Goal: Transaction & Acquisition: Purchase product/service

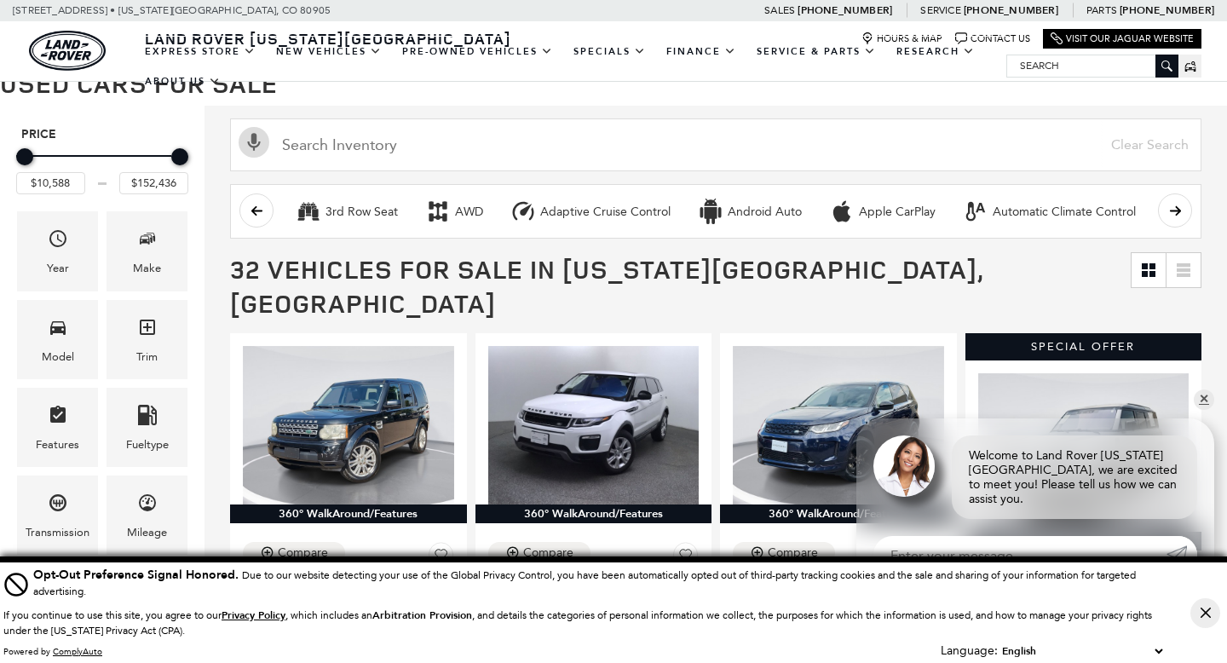
scroll to position [162, 0]
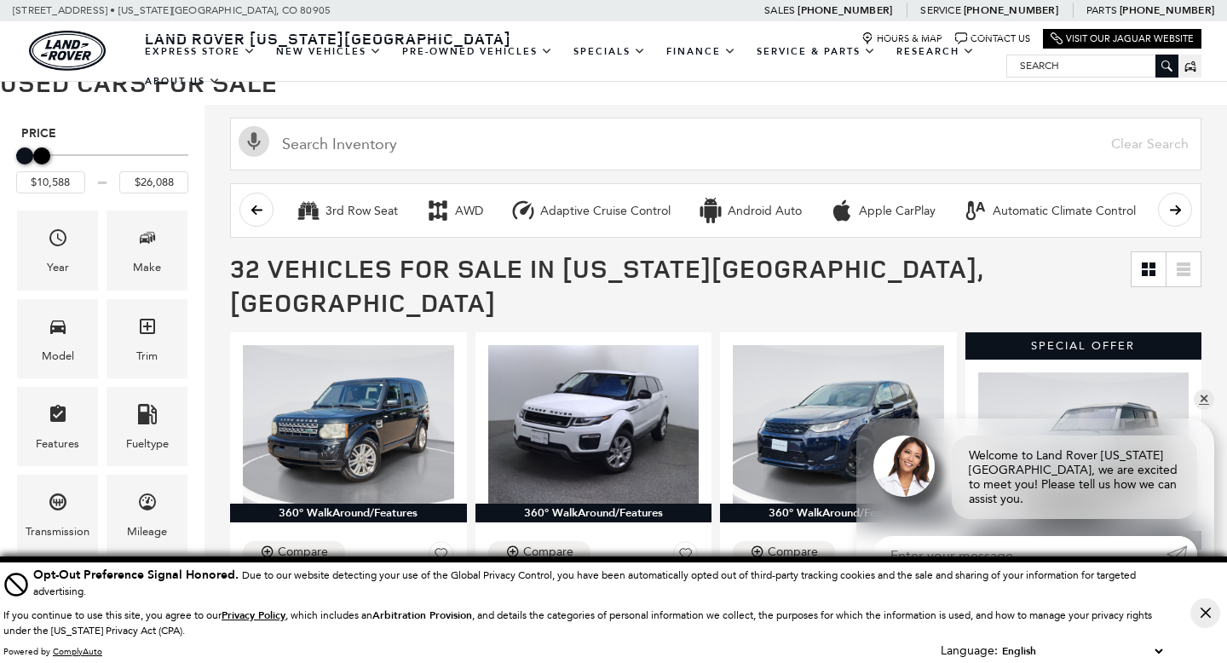
drag, startPoint x: 172, startPoint y: 158, endPoint x: 35, endPoint y: 160, distance: 137.2
click at [35, 160] on div "Maximum Price" at bounding box center [41, 155] width 17 height 17
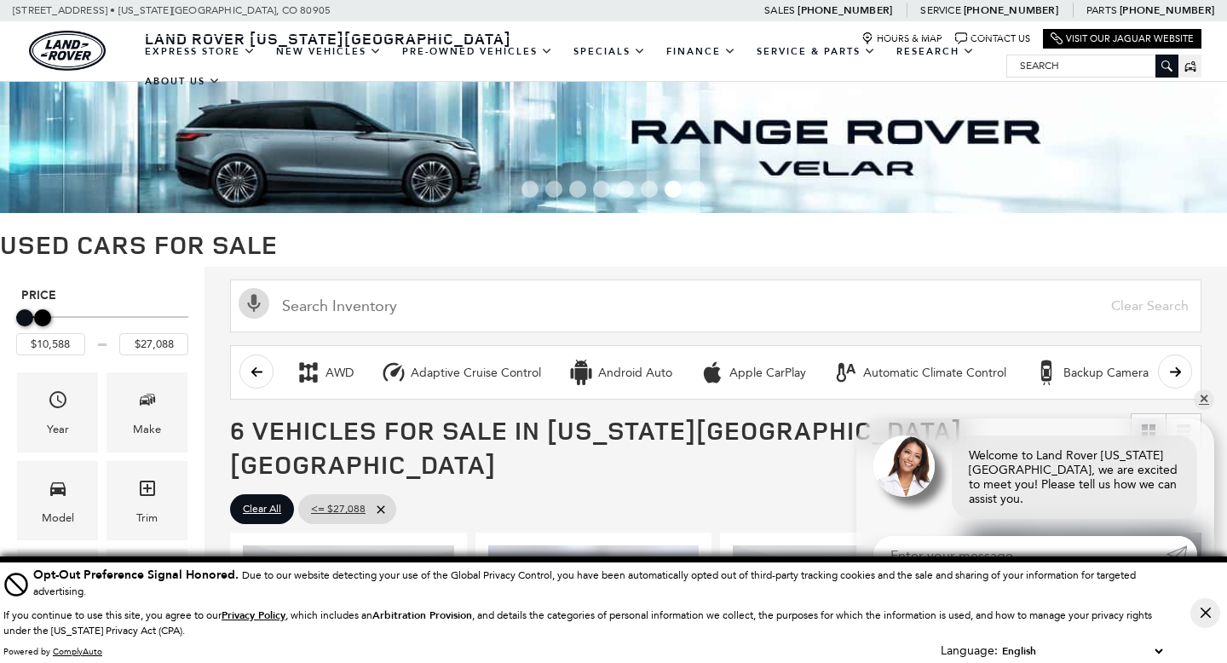
type input "$22,588"
click at [34, 324] on div "Maximum Price" at bounding box center [37, 317] width 17 height 17
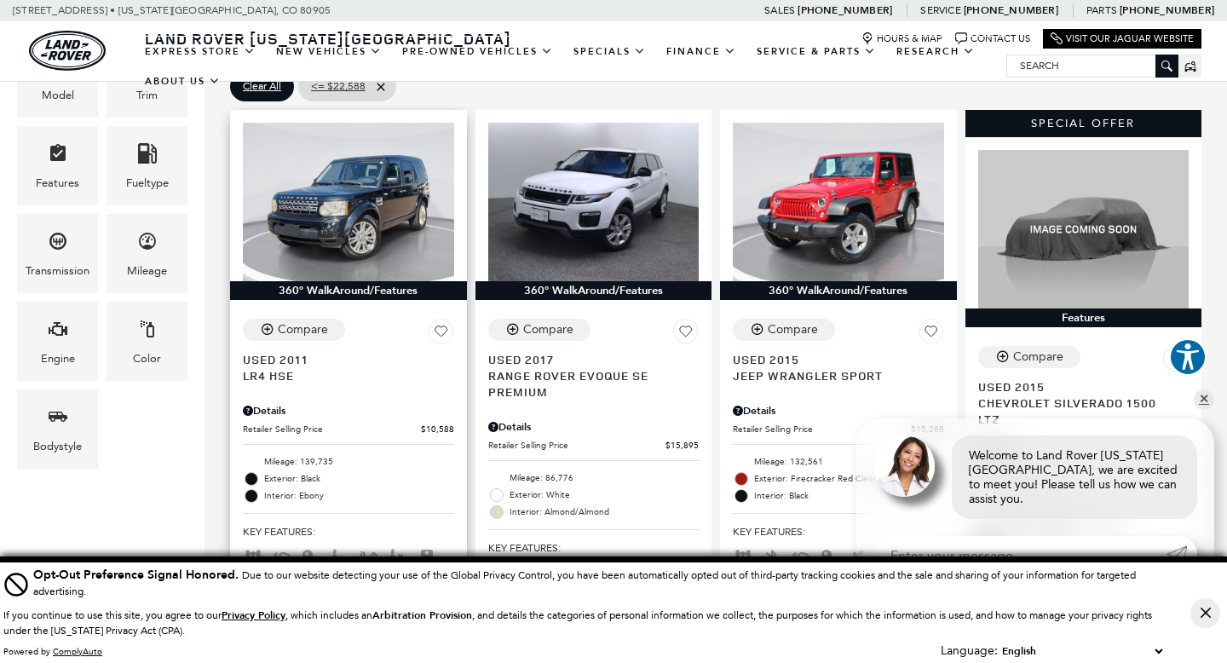
scroll to position [424, 0]
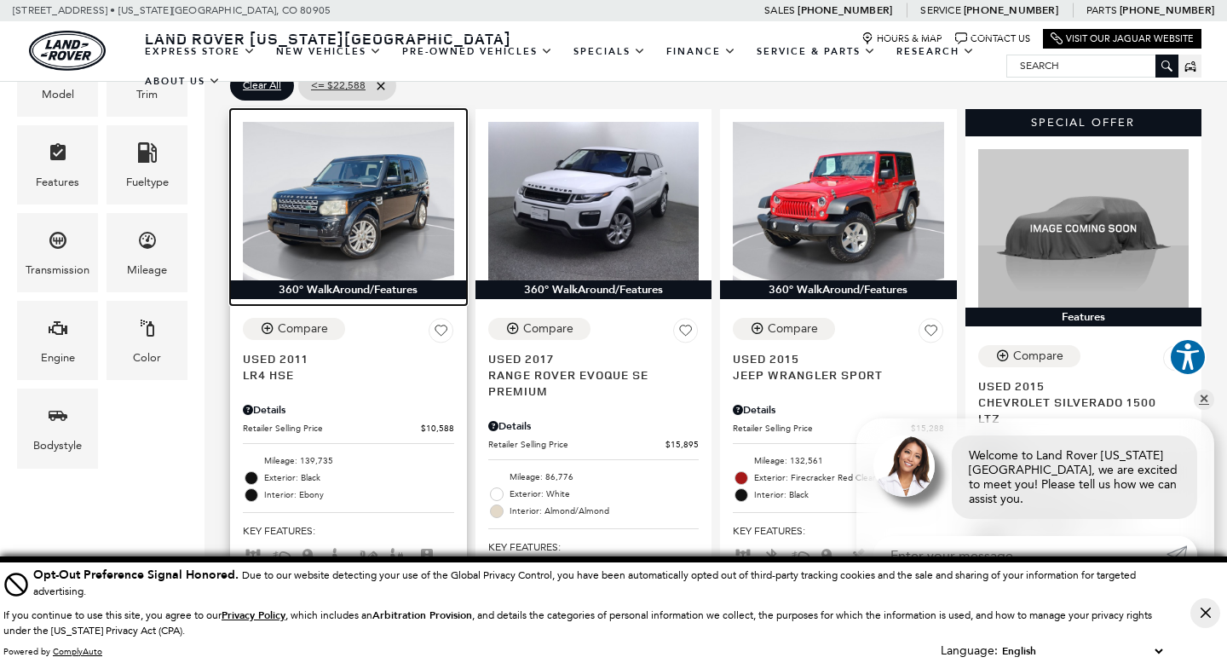
click at [355, 163] on img at bounding box center [348, 201] width 211 height 158
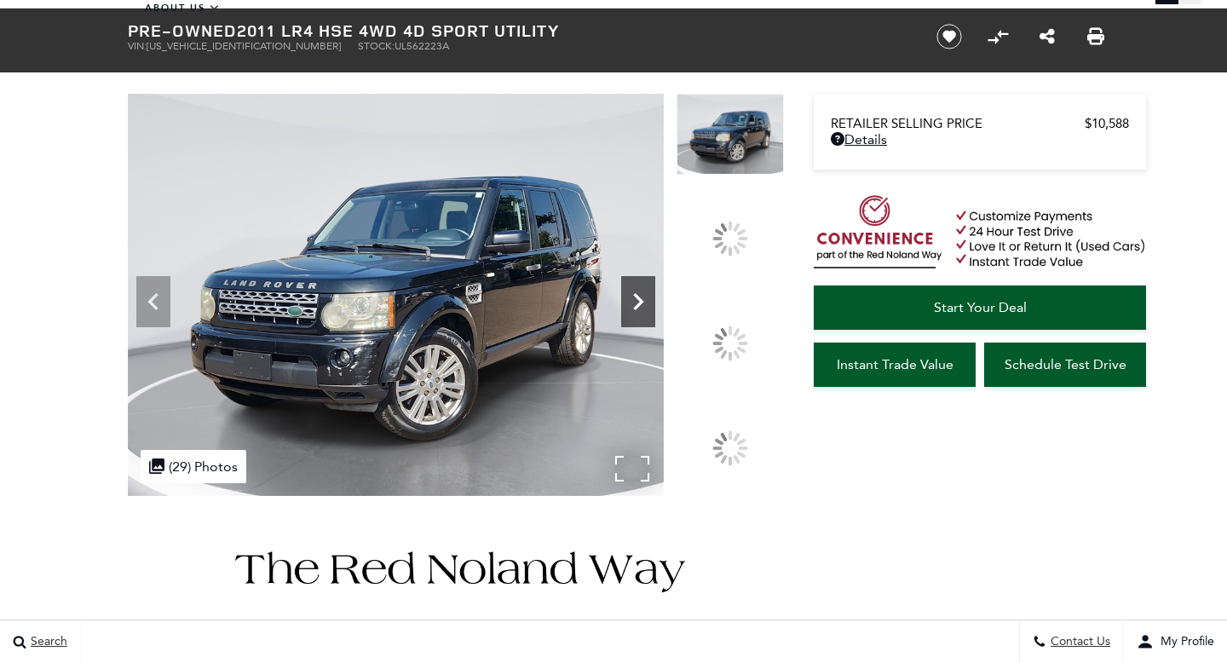
click at [655, 319] on icon at bounding box center [638, 302] width 34 height 34
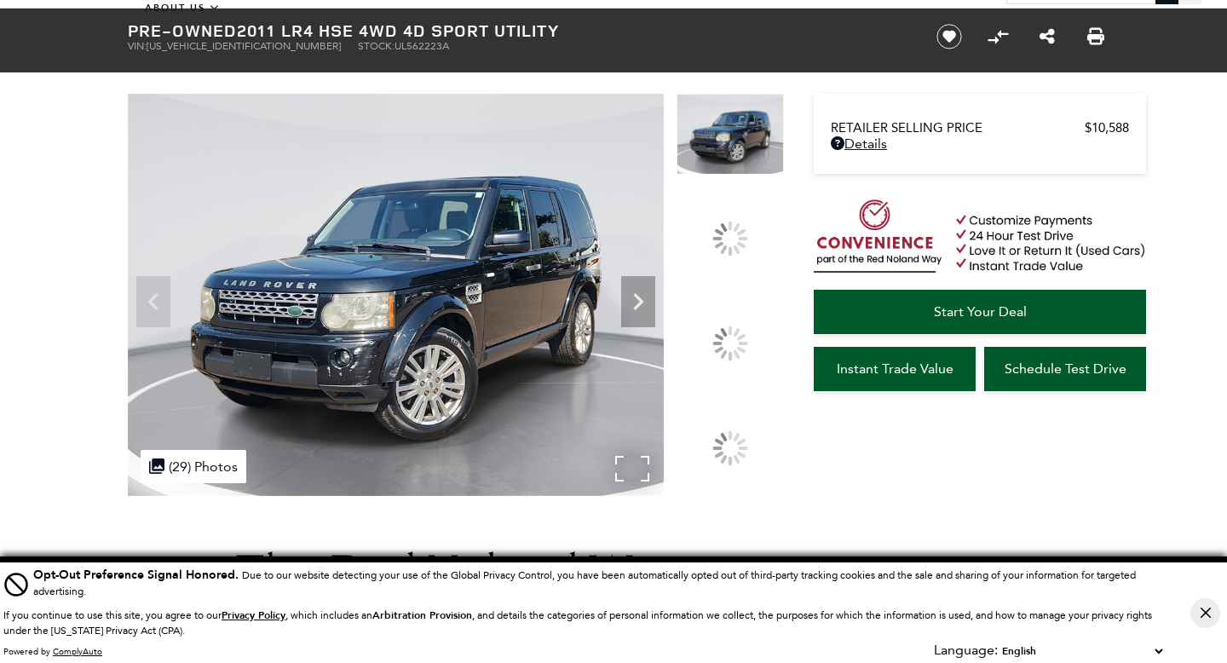
click at [489, 343] on img at bounding box center [396, 295] width 536 height 402
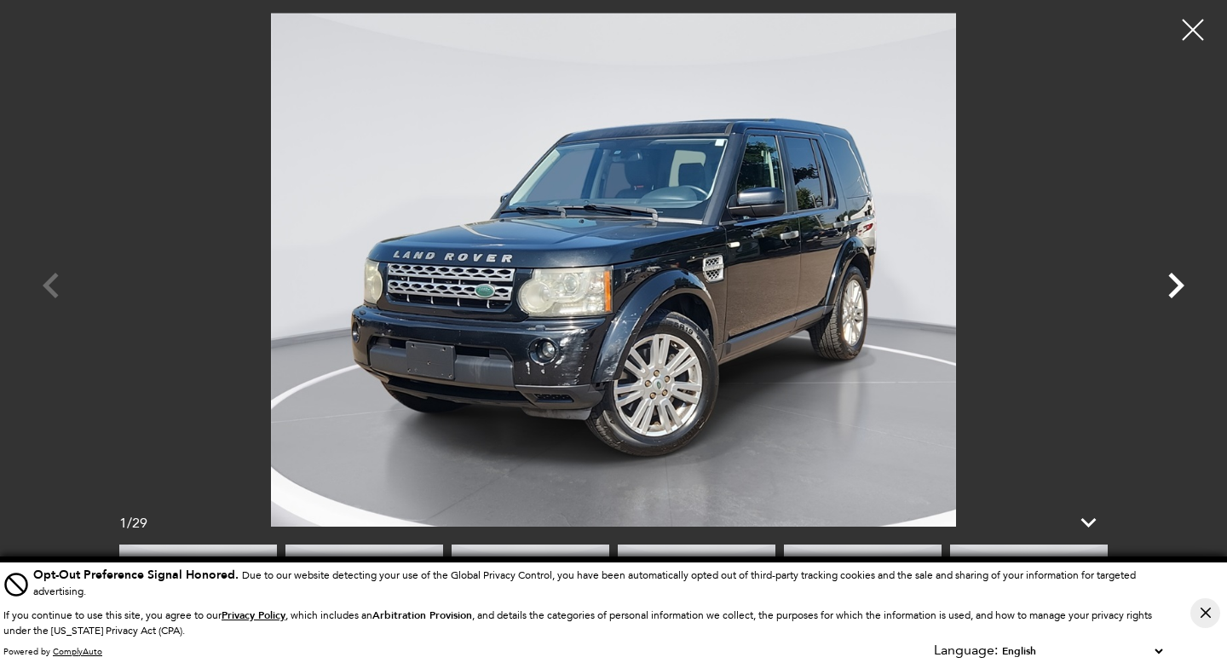
click at [1179, 287] on icon "Next" at bounding box center [1176, 286] width 16 height 26
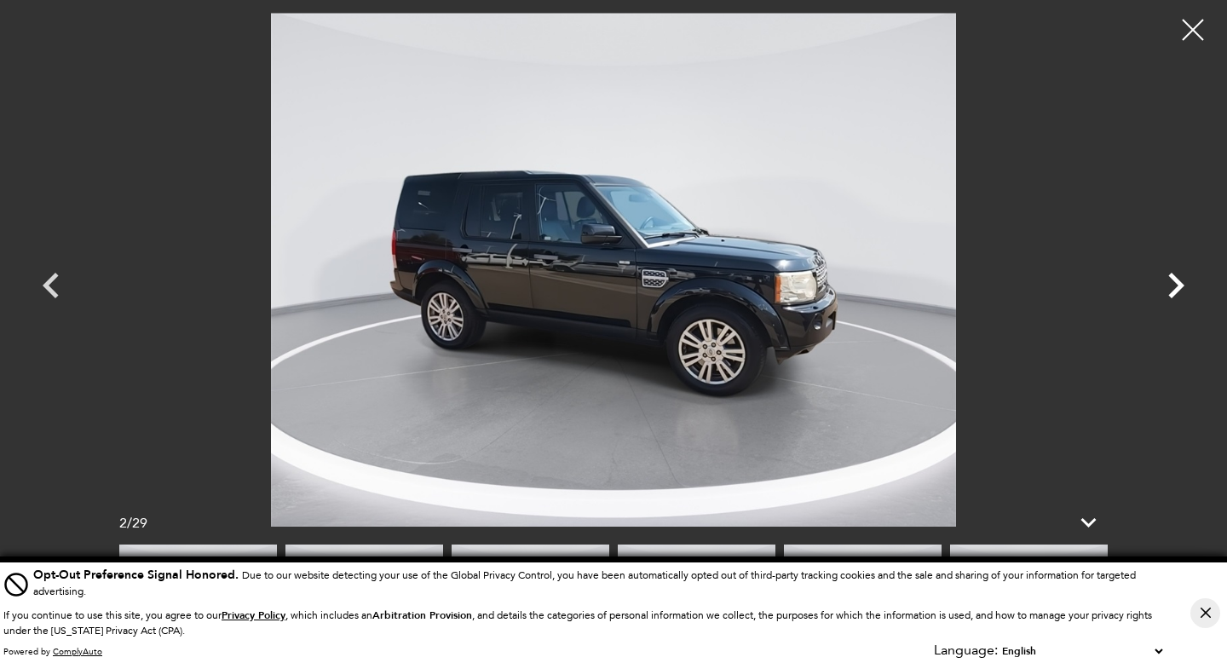
click at [1179, 287] on icon "Next" at bounding box center [1176, 286] width 16 height 26
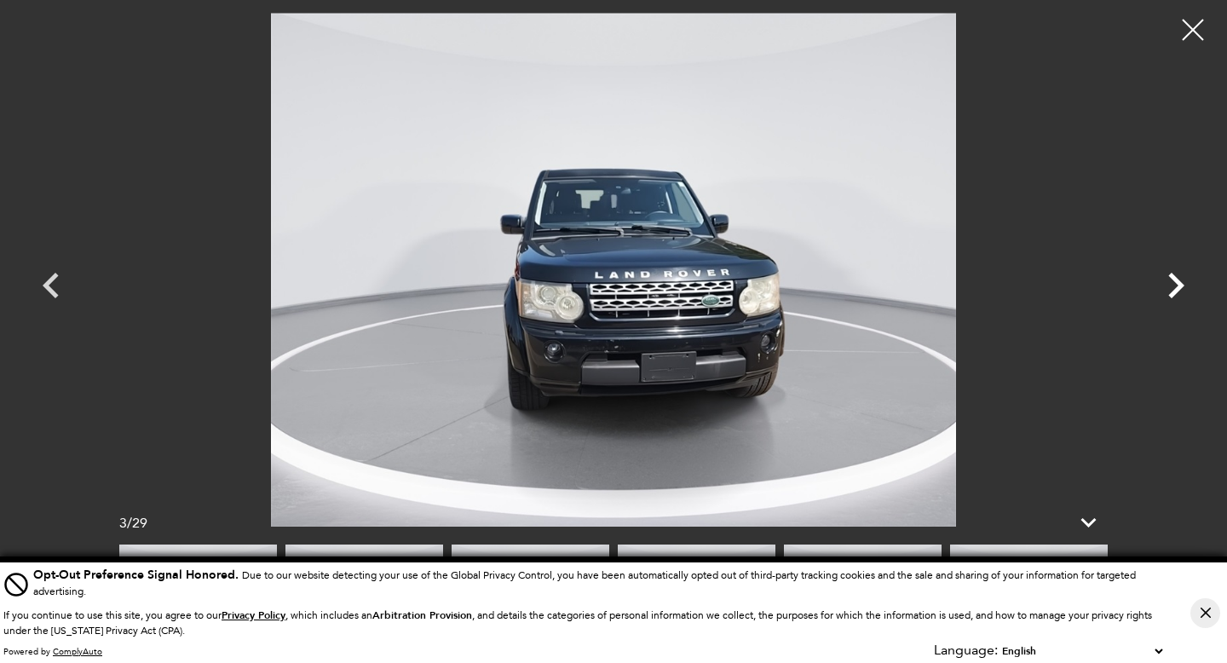
click at [1179, 287] on icon "Next" at bounding box center [1176, 286] width 16 height 26
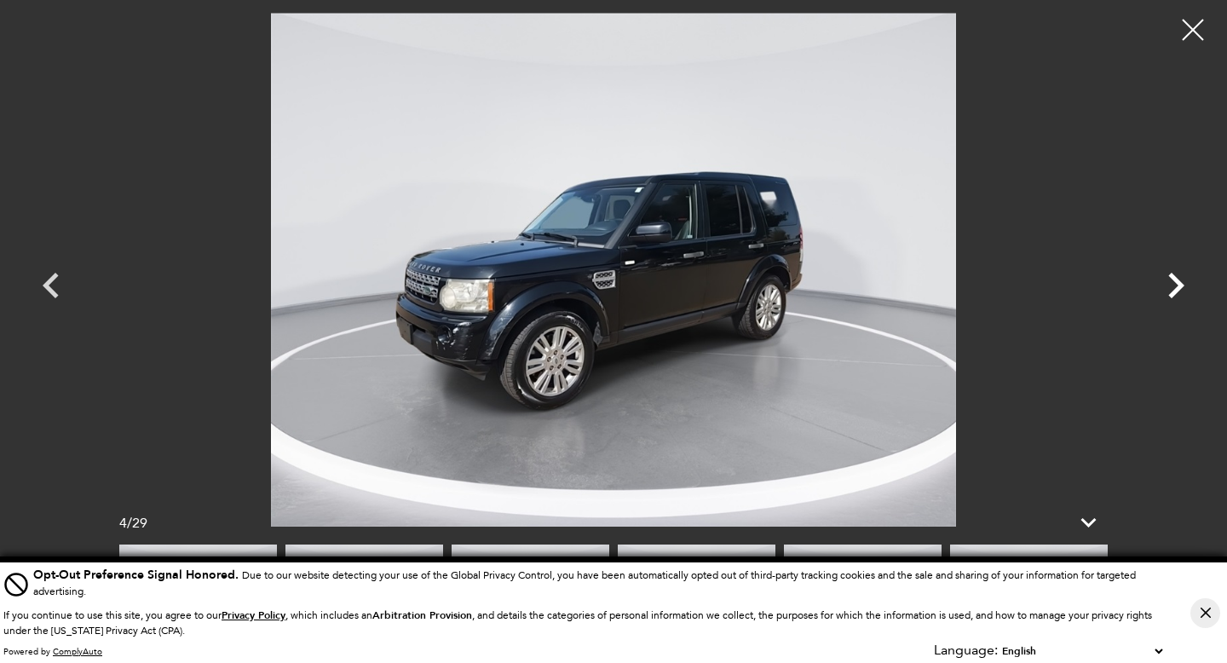
click at [1179, 287] on icon "Next" at bounding box center [1176, 286] width 16 height 26
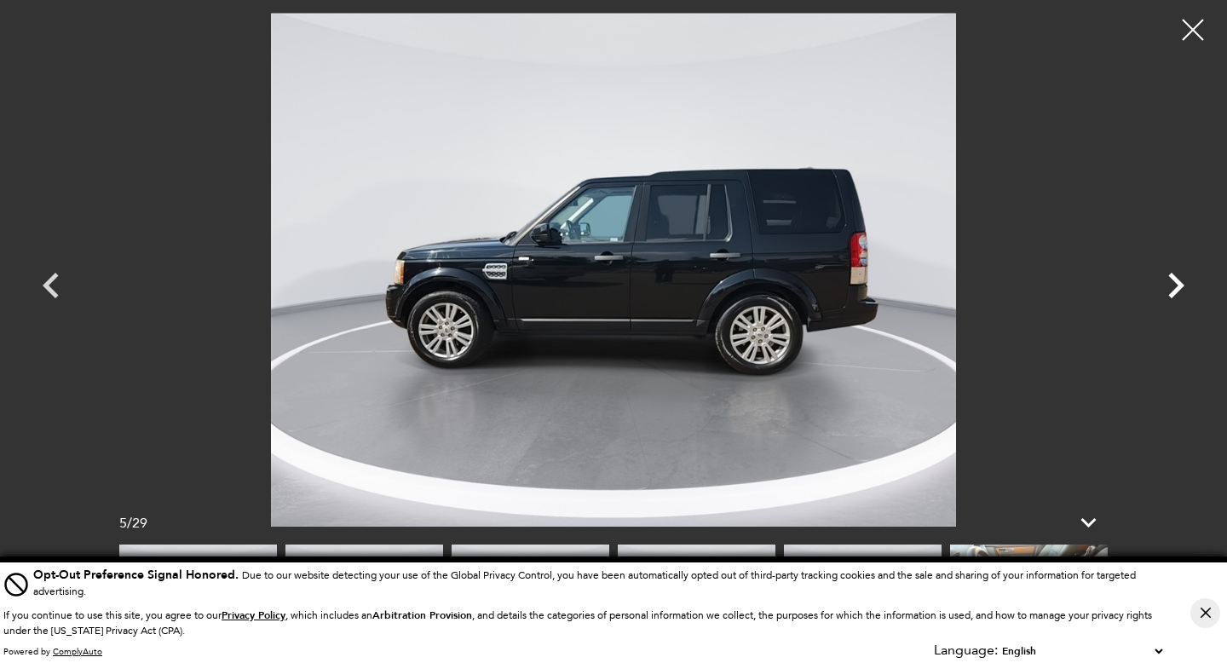
click at [1174, 286] on icon "Next" at bounding box center [1175, 285] width 51 height 51
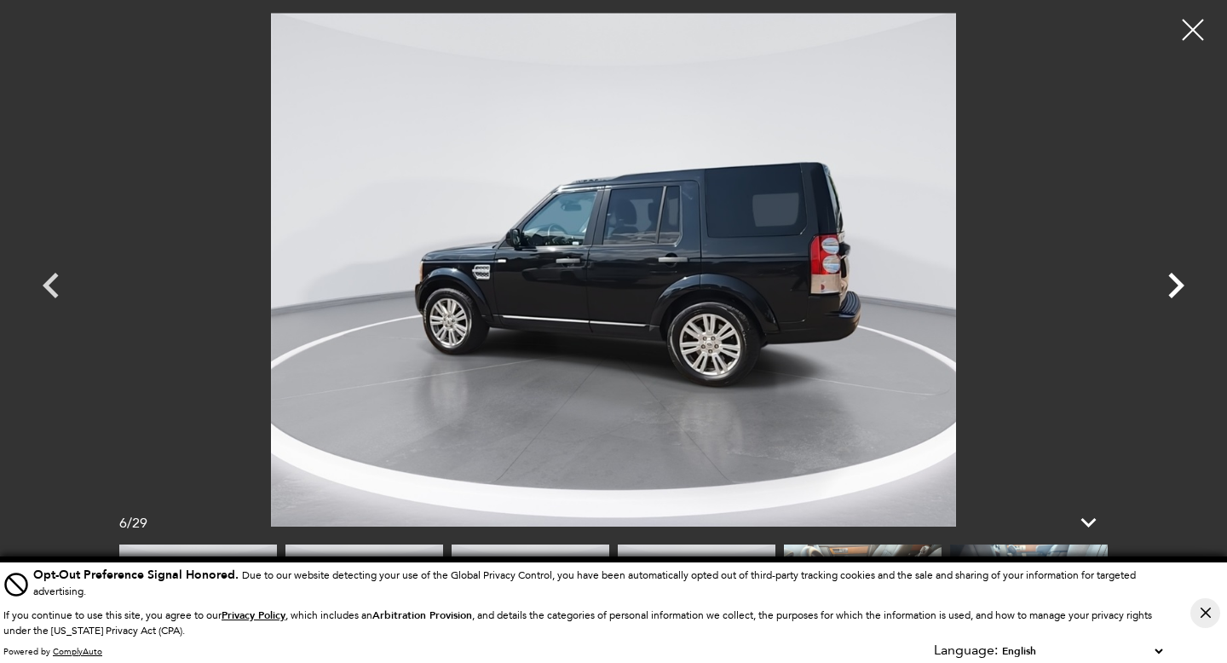
click at [1174, 286] on icon "Next" at bounding box center [1175, 285] width 51 height 51
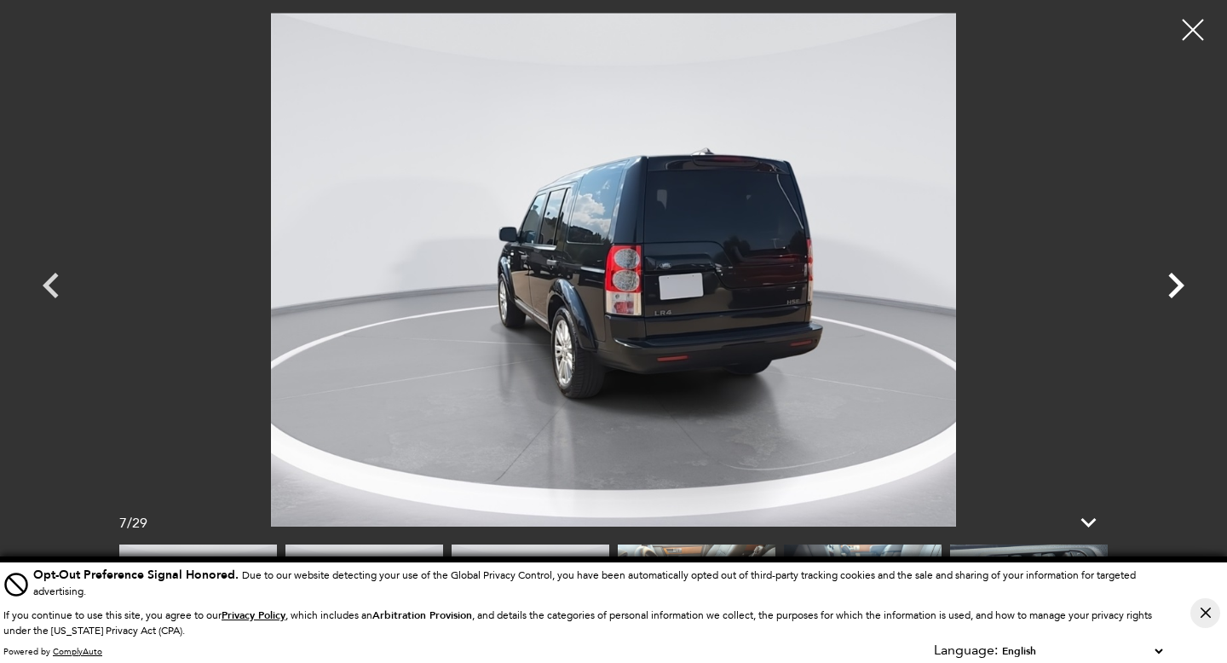
click at [1174, 286] on icon "Next" at bounding box center [1175, 285] width 51 height 51
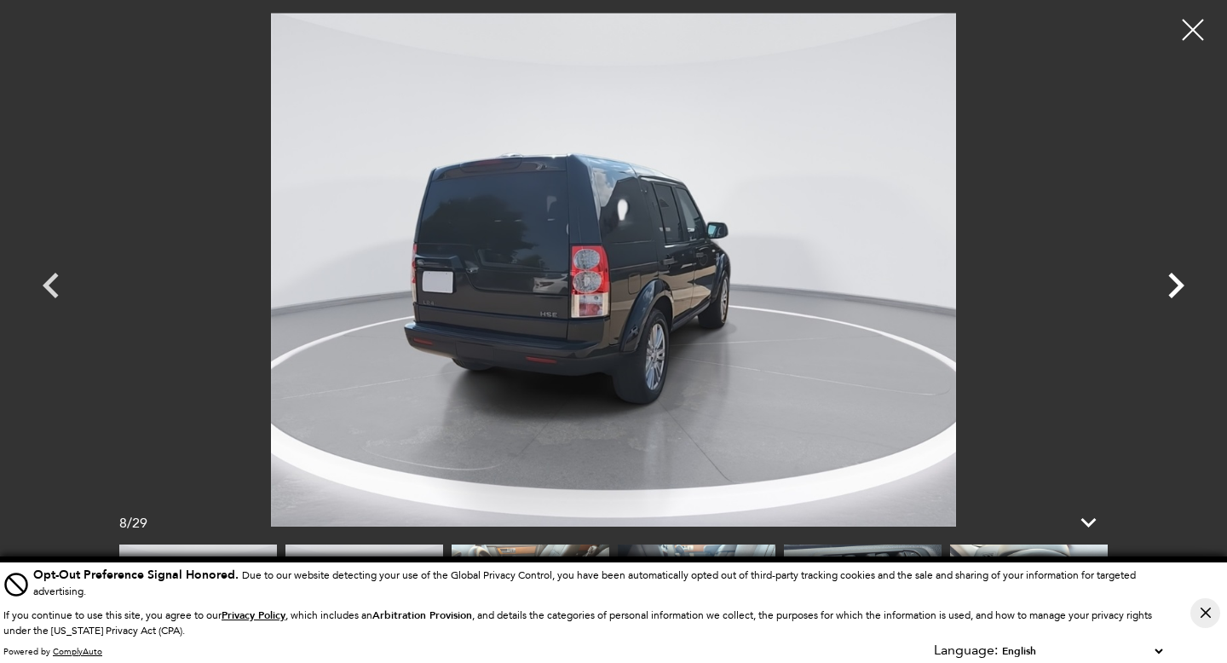
click at [1174, 286] on icon "Next" at bounding box center [1175, 285] width 51 height 51
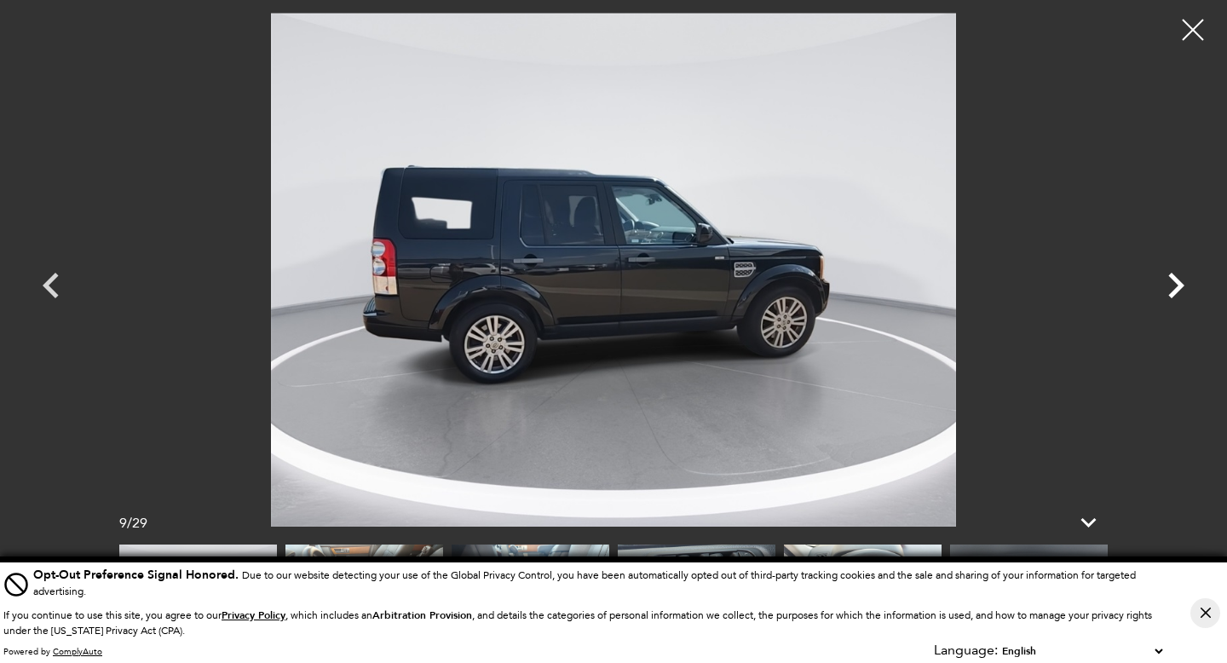
click at [1174, 286] on icon "Next" at bounding box center [1175, 285] width 51 height 51
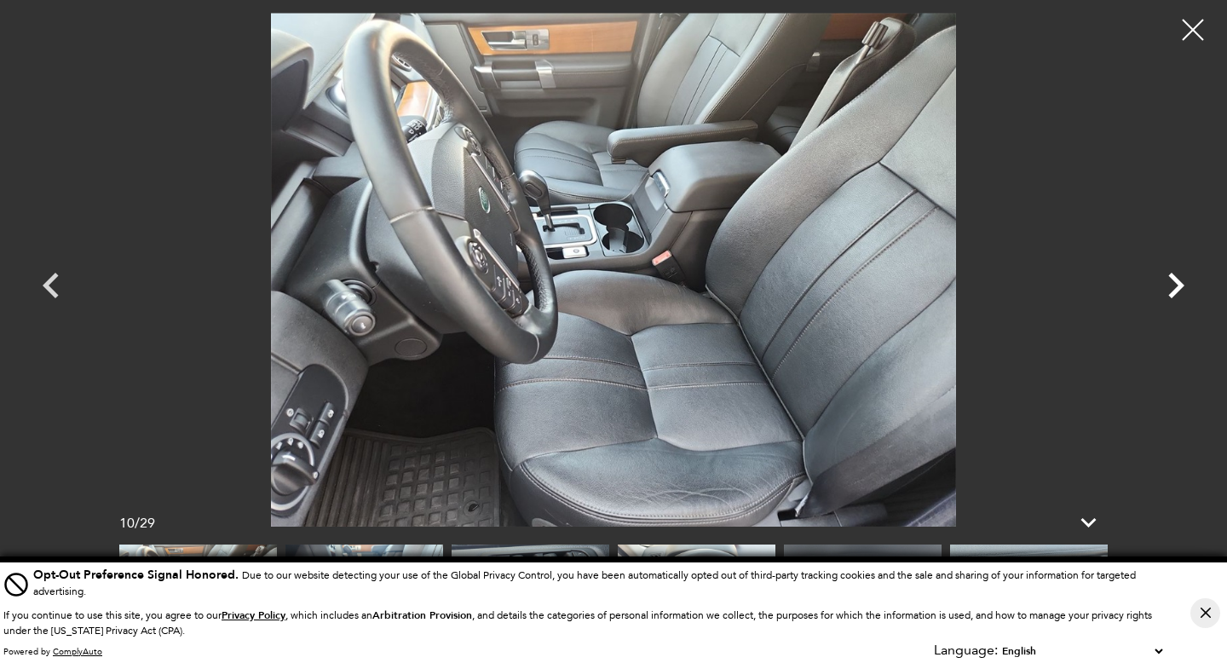
click at [1174, 286] on icon "Next" at bounding box center [1175, 285] width 51 height 51
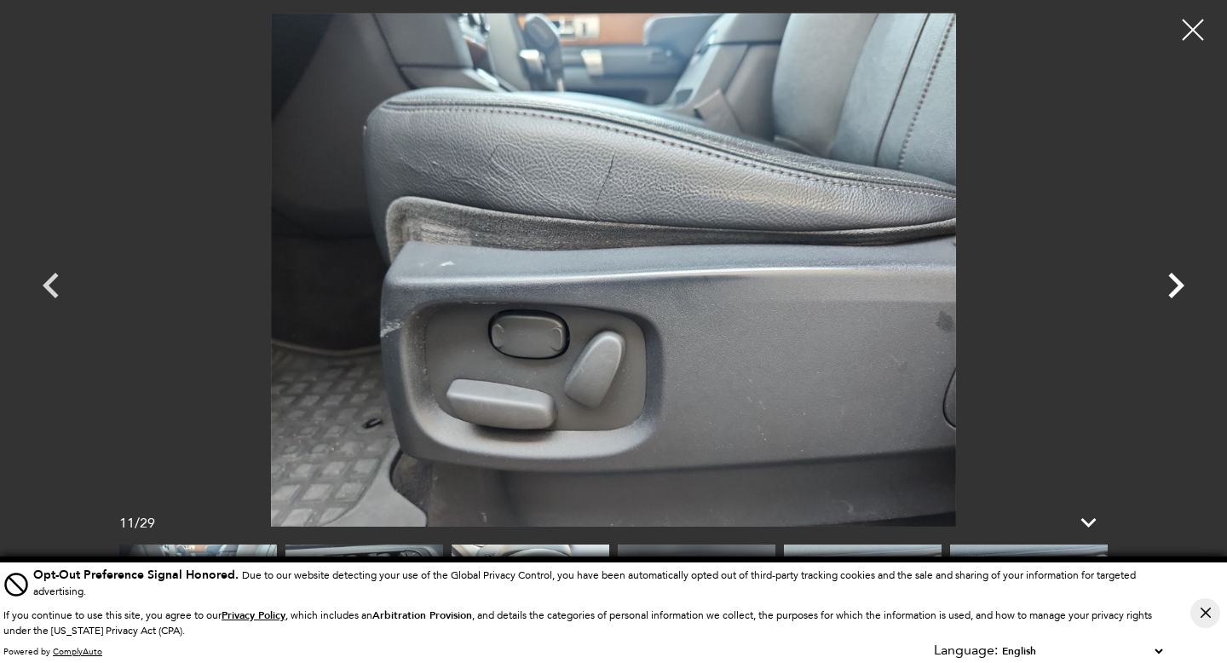
click at [1174, 286] on icon "Next" at bounding box center [1175, 285] width 51 height 51
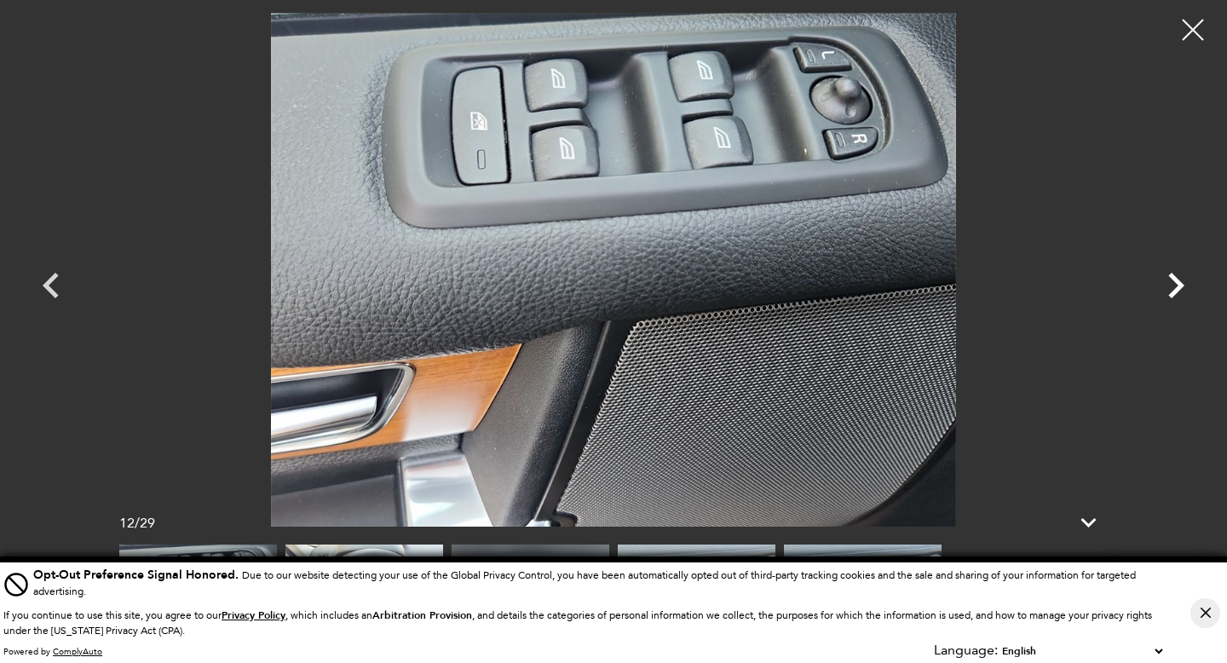
click at [1174, 286] on icon "Next" at bounding box center [1175, 285] width 51 height 51
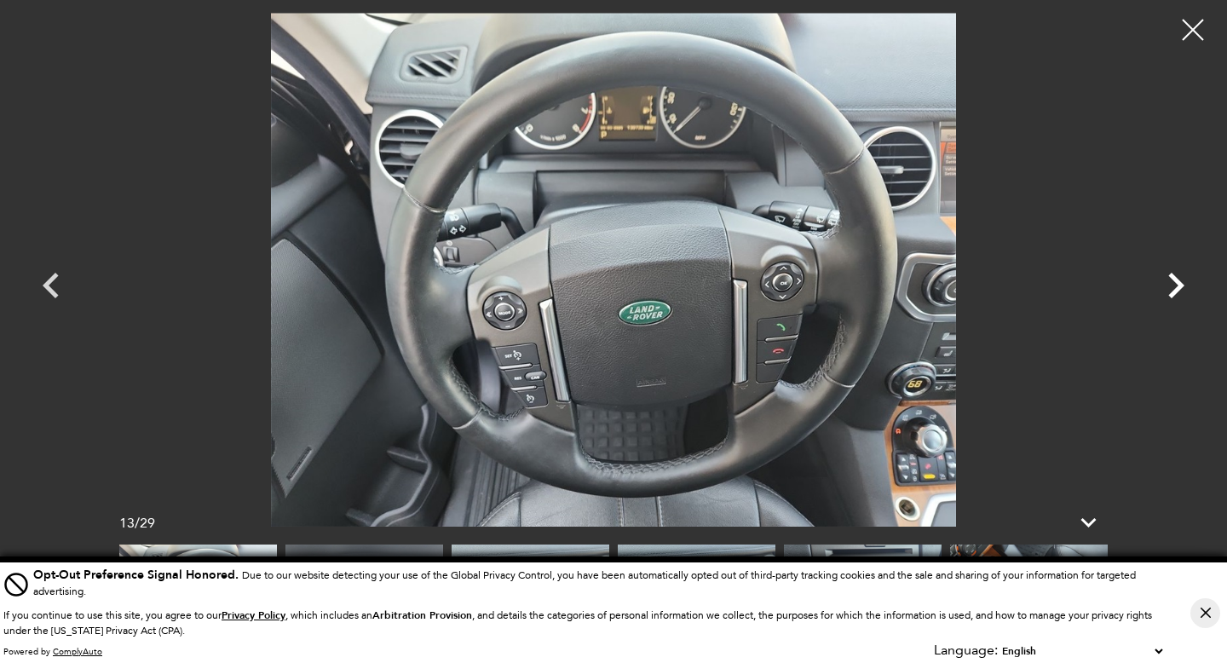
click at [1174, 286] on icon "Next" at bounding box center [1175, 285] width 51 height 51
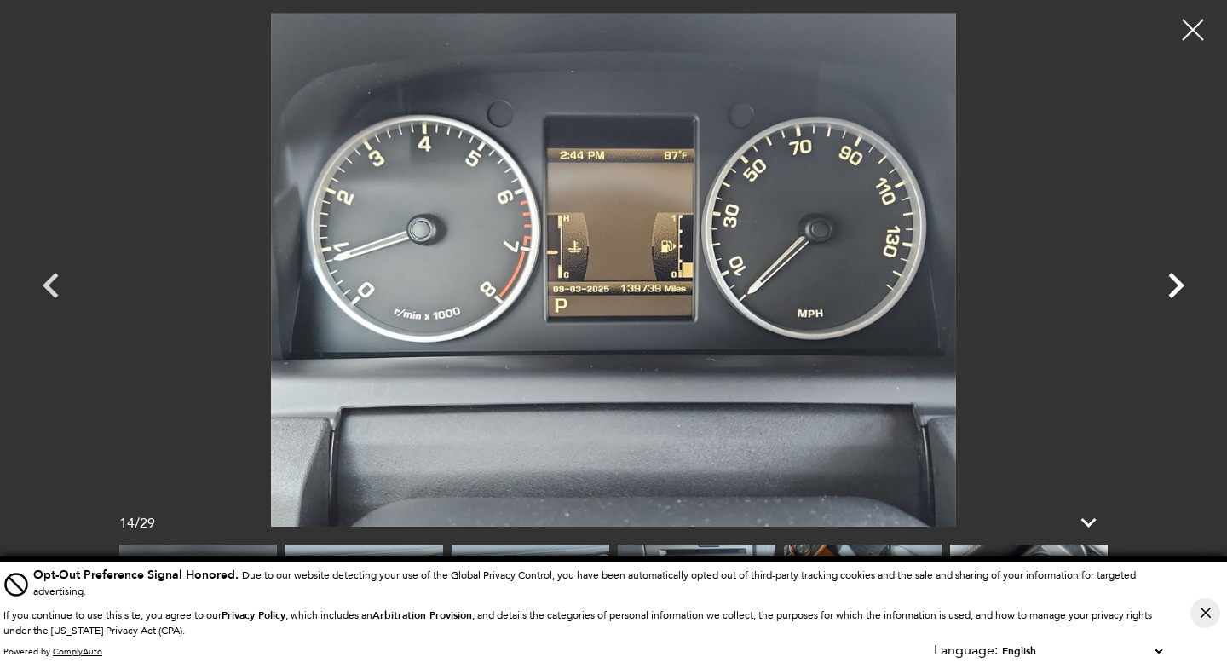
click at [1174, 286] on icon "Next" at bounding box center [1175, 285] width 51 height 51
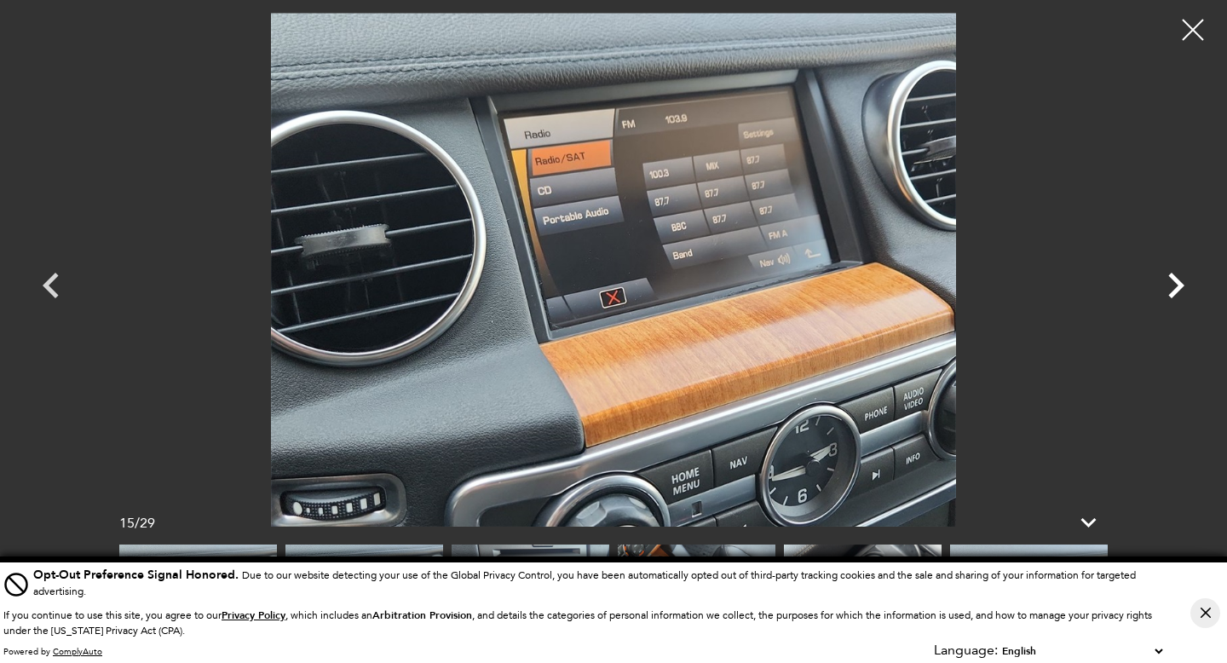
click at [1174, 286] on icon "Next" at bounding box center [1175, 285] width 51 height 51
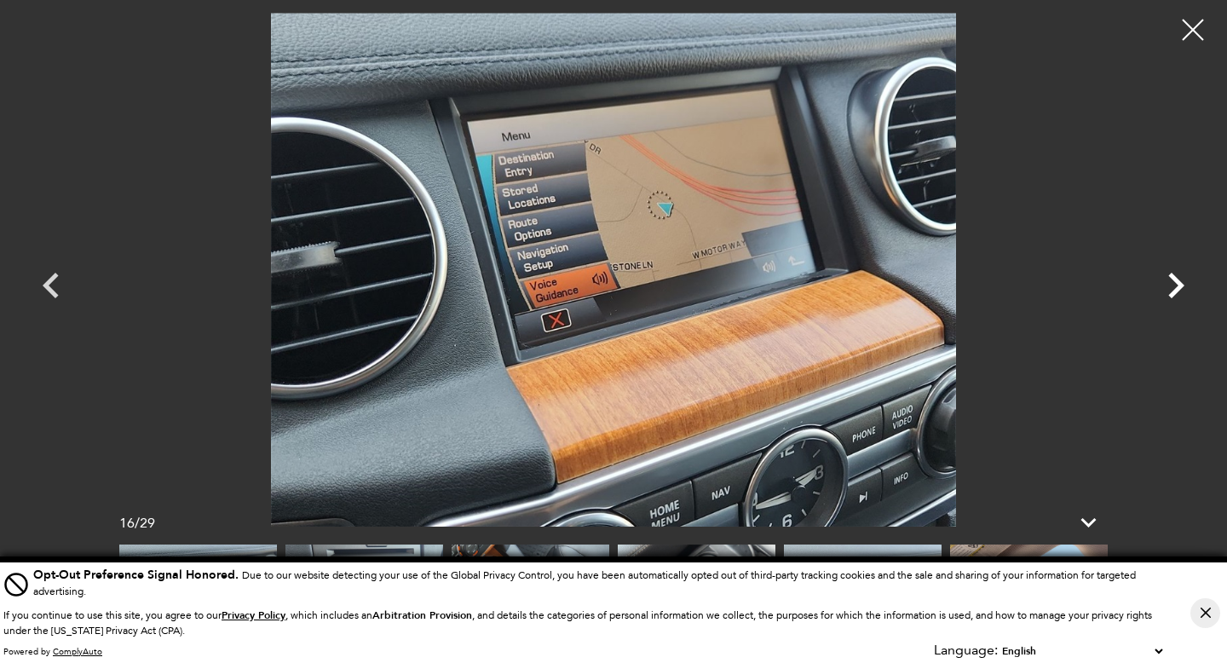
click at [1174, 286] on icon "Next" at bounding box center [1175, 285] width 51 height 51
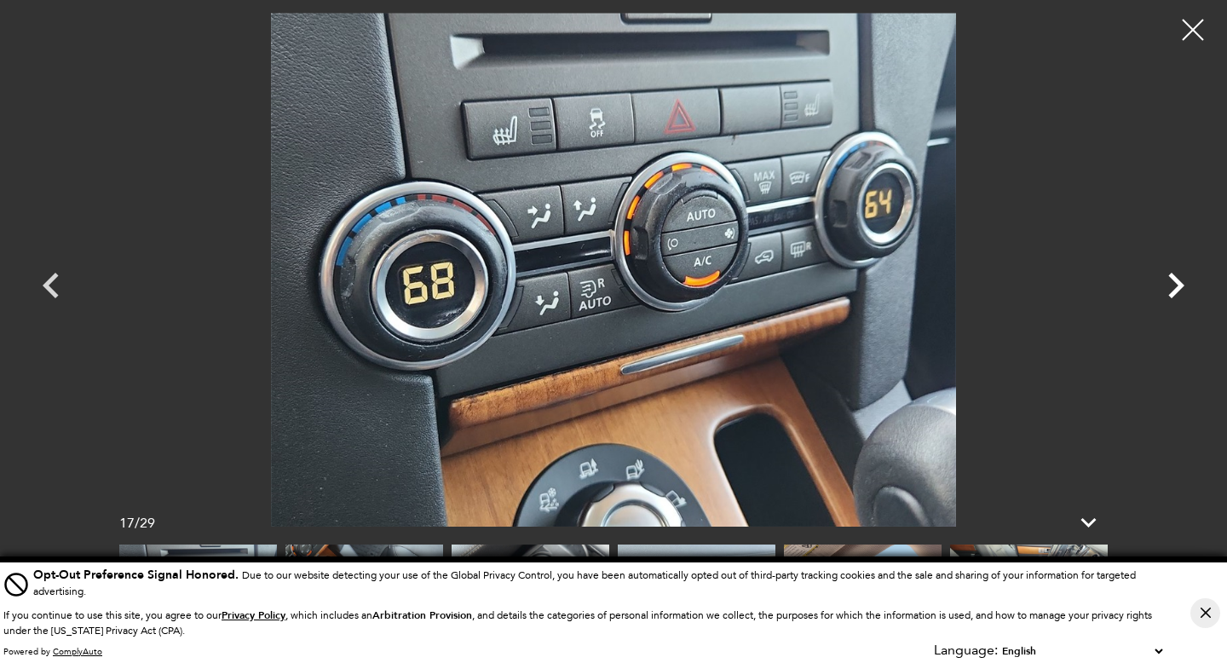
click at [1174, 286] on icon "Next" at bounding box center [1175, 285] width 51 height 51
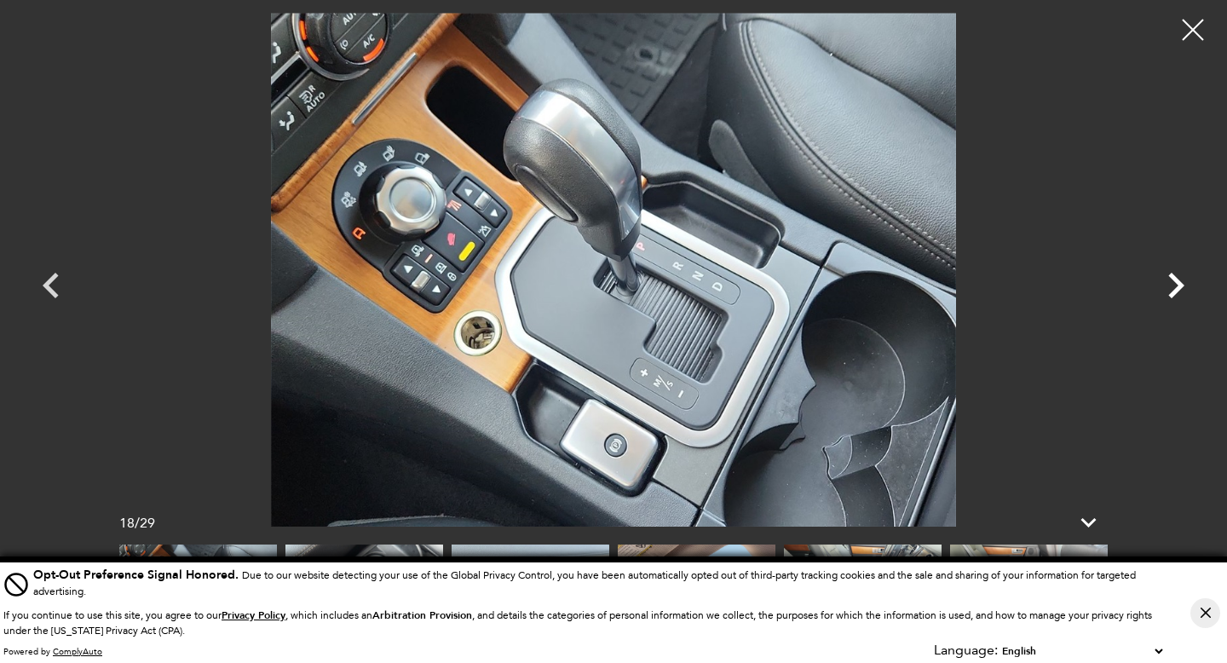
click at [1174, 286] on icon "Next" at bounding box center [1175, 285] width 51 height 51
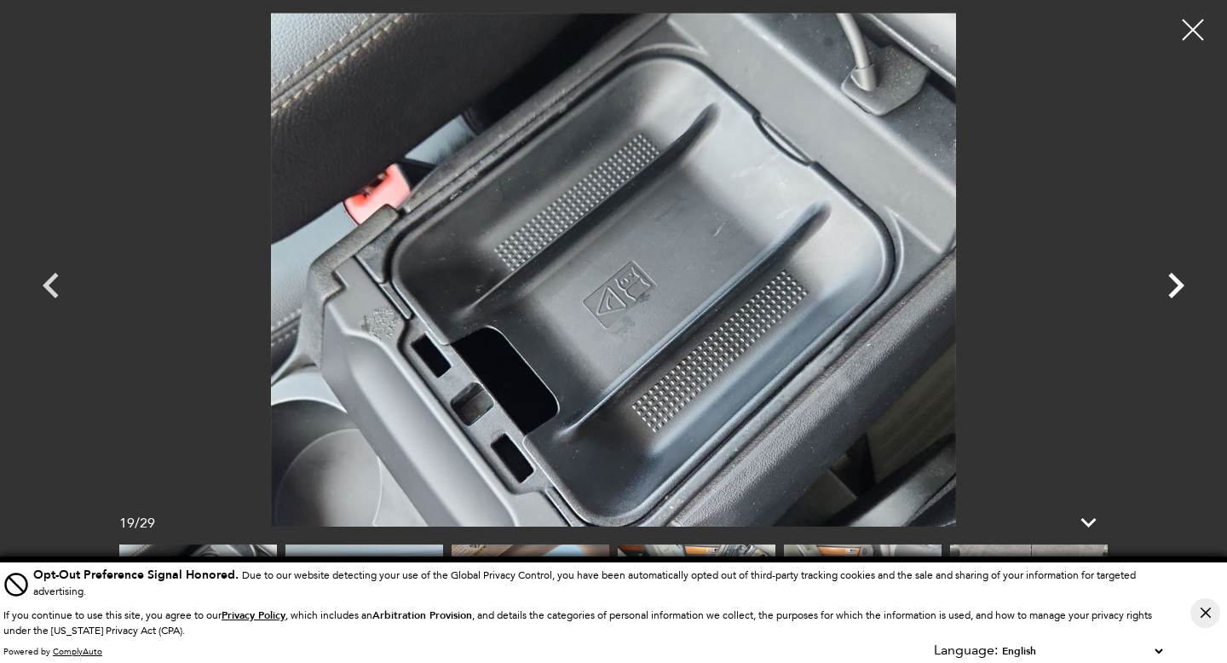
click at [1174, 286] on icon "Next" at bounding box center [1175, 285] width 51 height 51
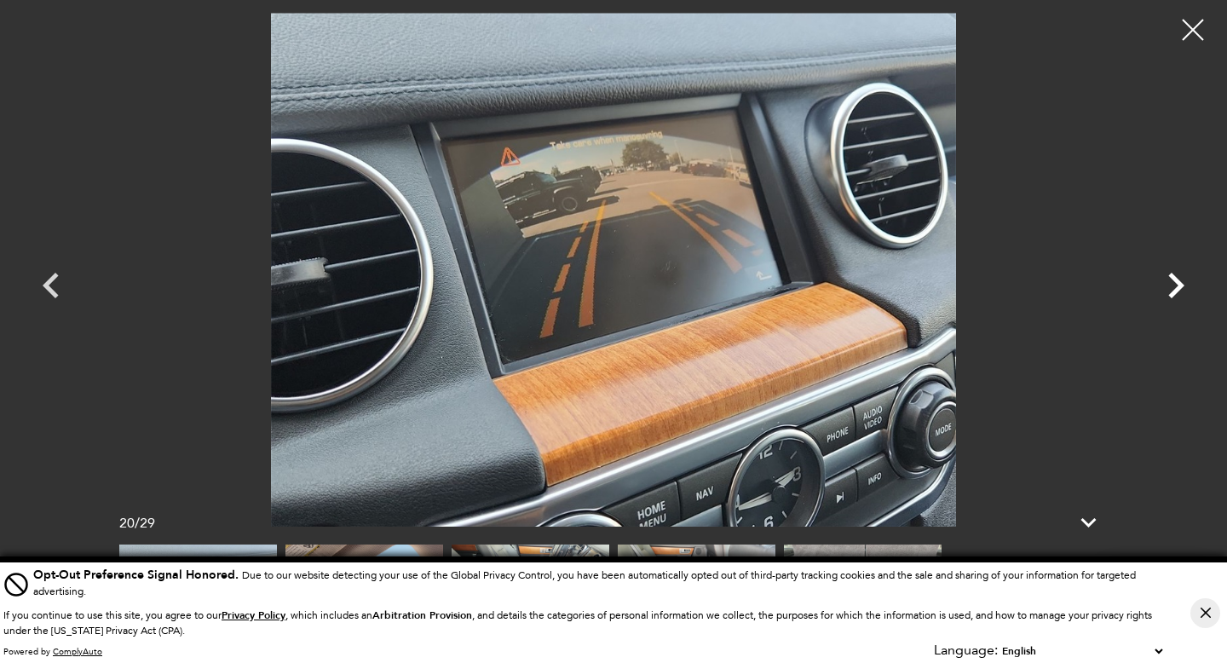
click at [1174, 286] on icon "Next" at bounding box center [1175, 285] width 51 height 51
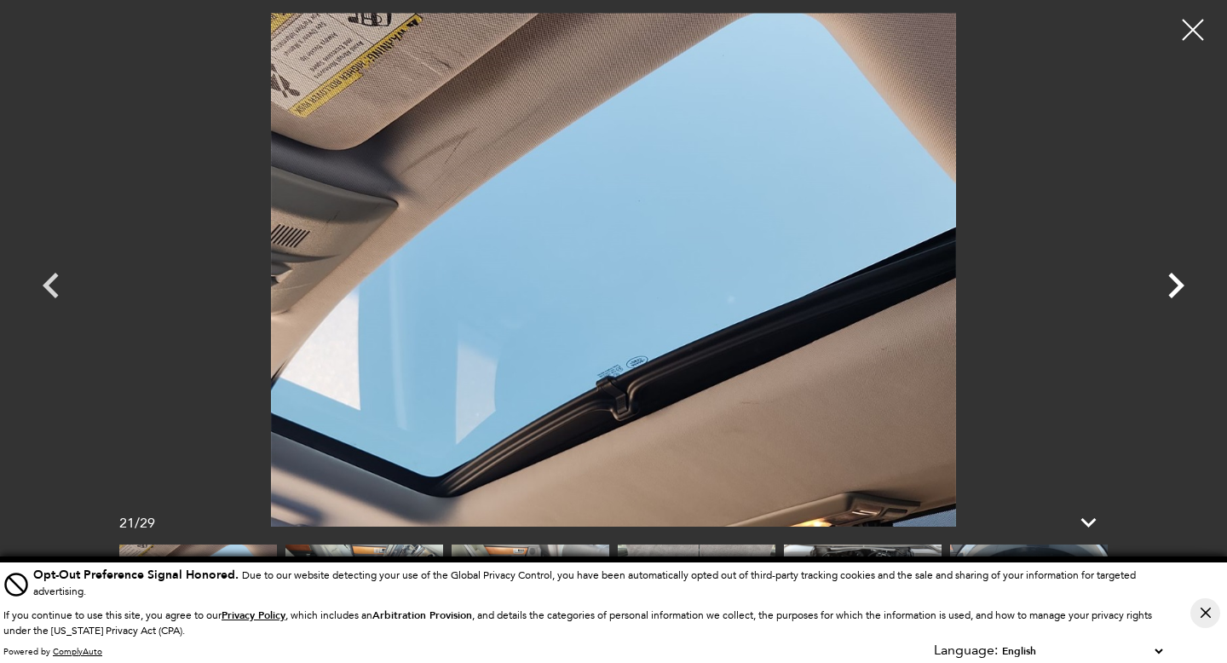
click at [1174, 286] on icon "Next" at bounding box center [1175, 285] width 51 height 51
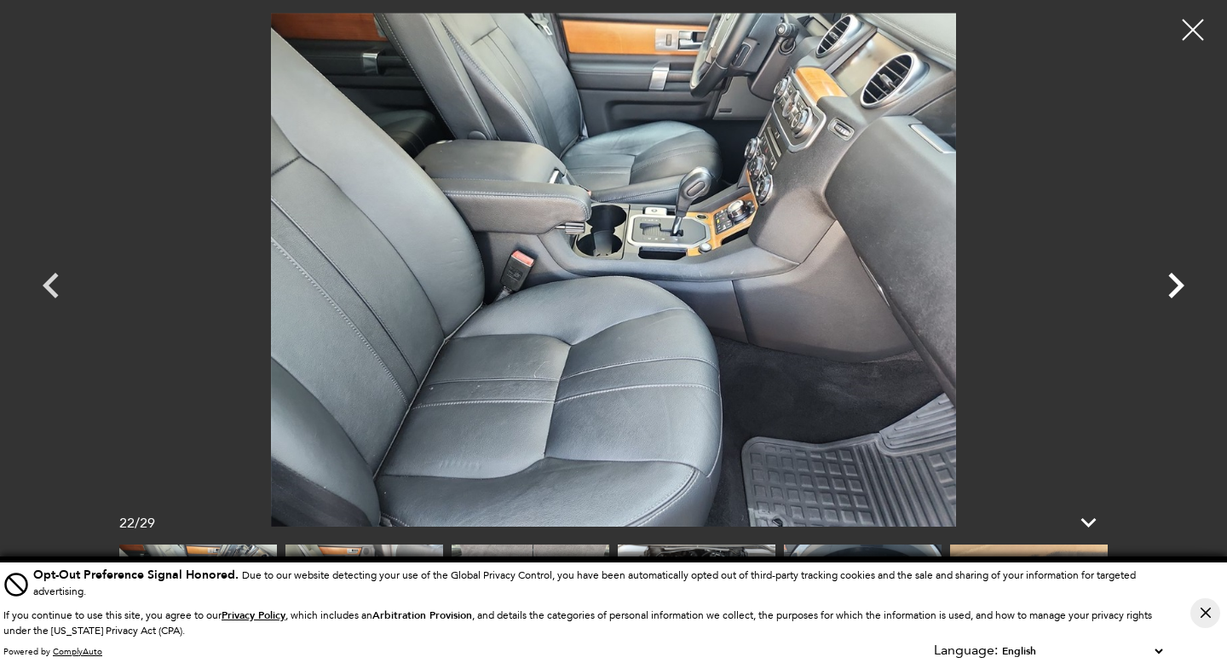
click at [1174, 286] on icon "Next" at bounding box center [1175, 285] width 51 height 51
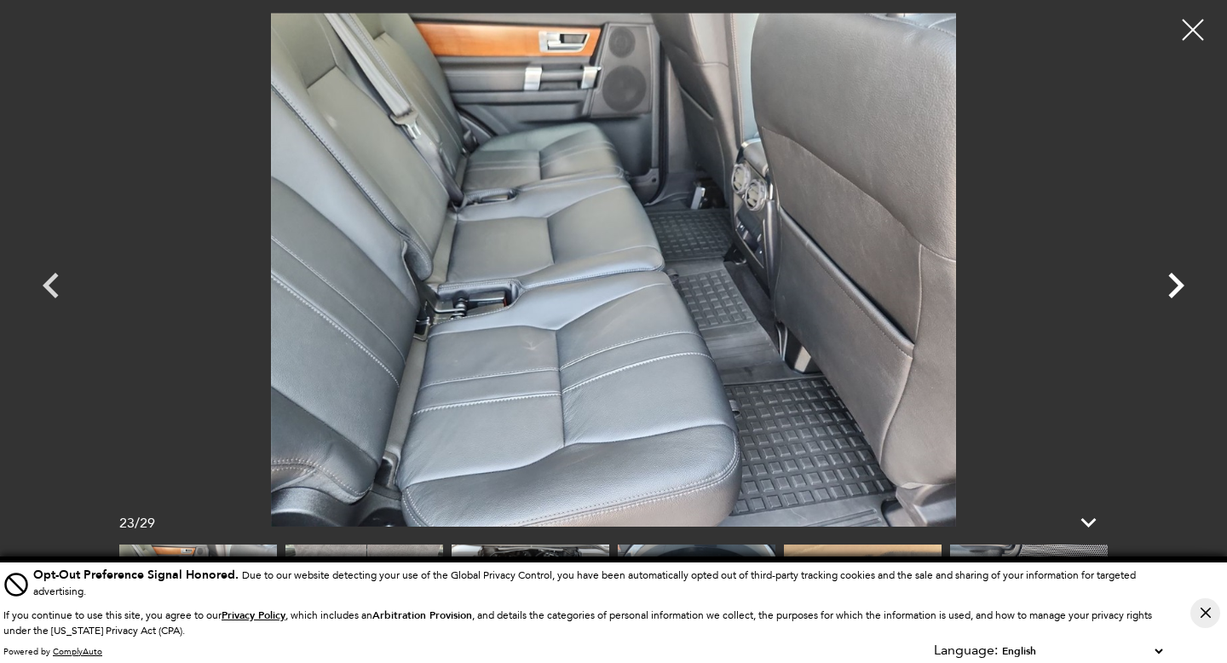
click at [1174, 286] on icon "Next" at bounding box center [1175, 285] width 51 height 51
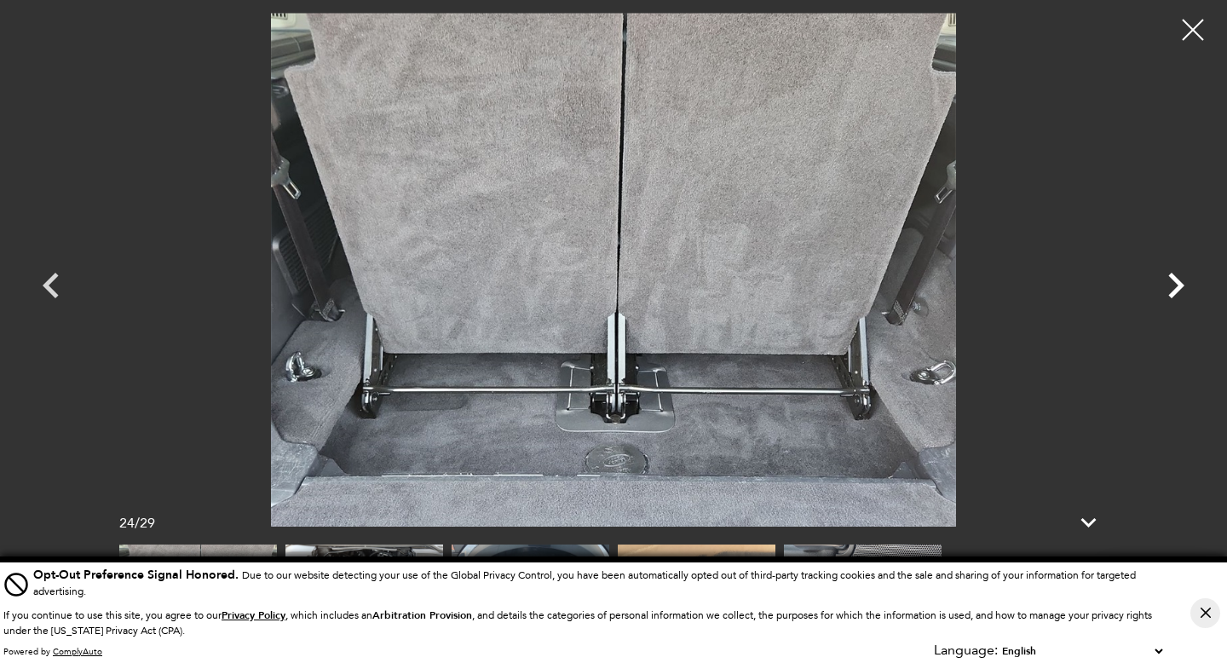
click at [1174, 286] on icon "Next" at bounding box center [1175, 285] width 51 height 51
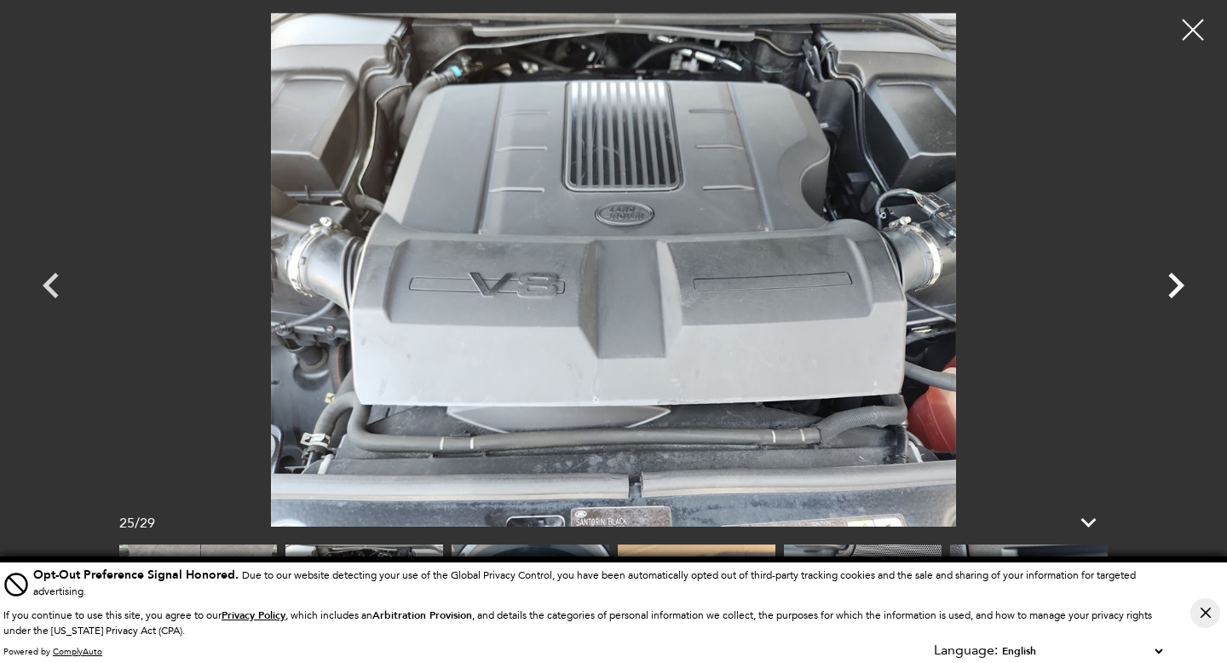
click at [1174, 286] on icon "Next" at bounding box center [1175, 285] width 51 height 51
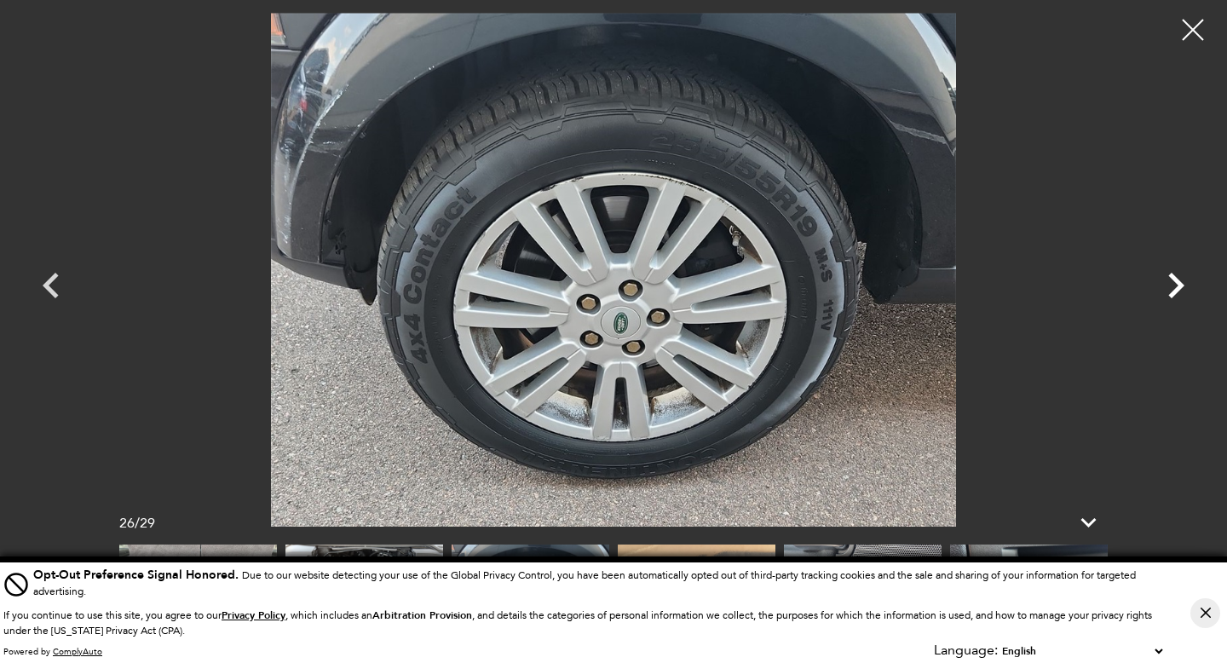
click at [1174, 286] on icon "Next" at bounding box center [1175, 285] width 51 height 51
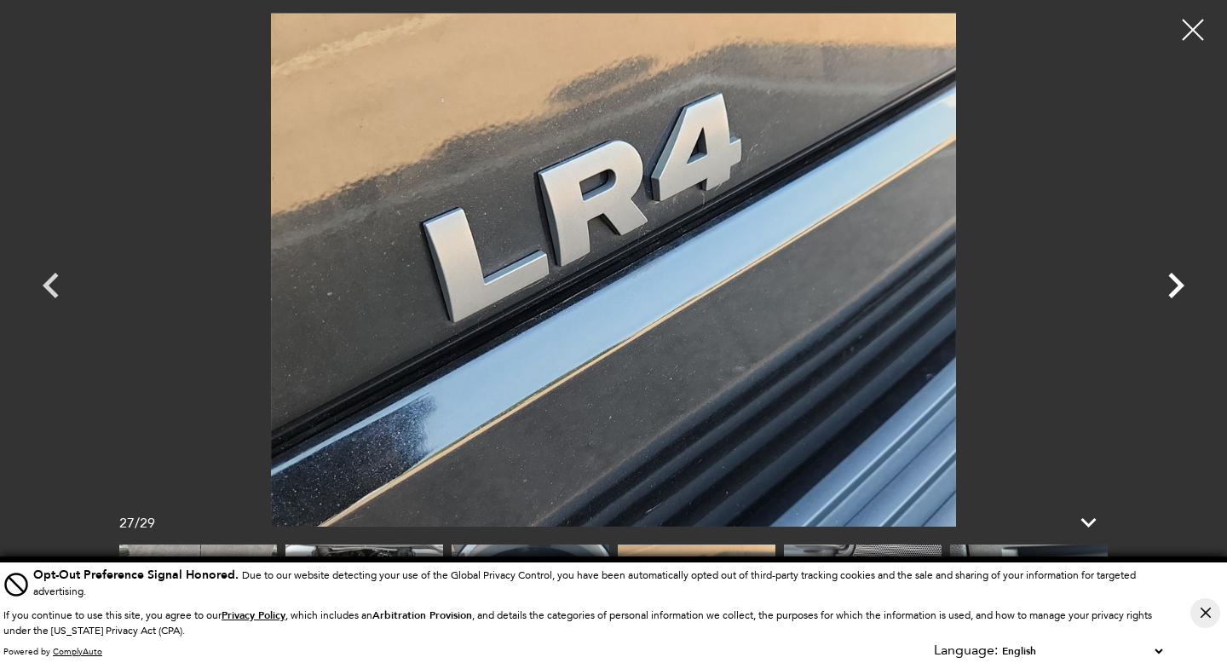
click at [1174, 286] on icon "Next" at bounding box center [1175, 285] width 51 height 51
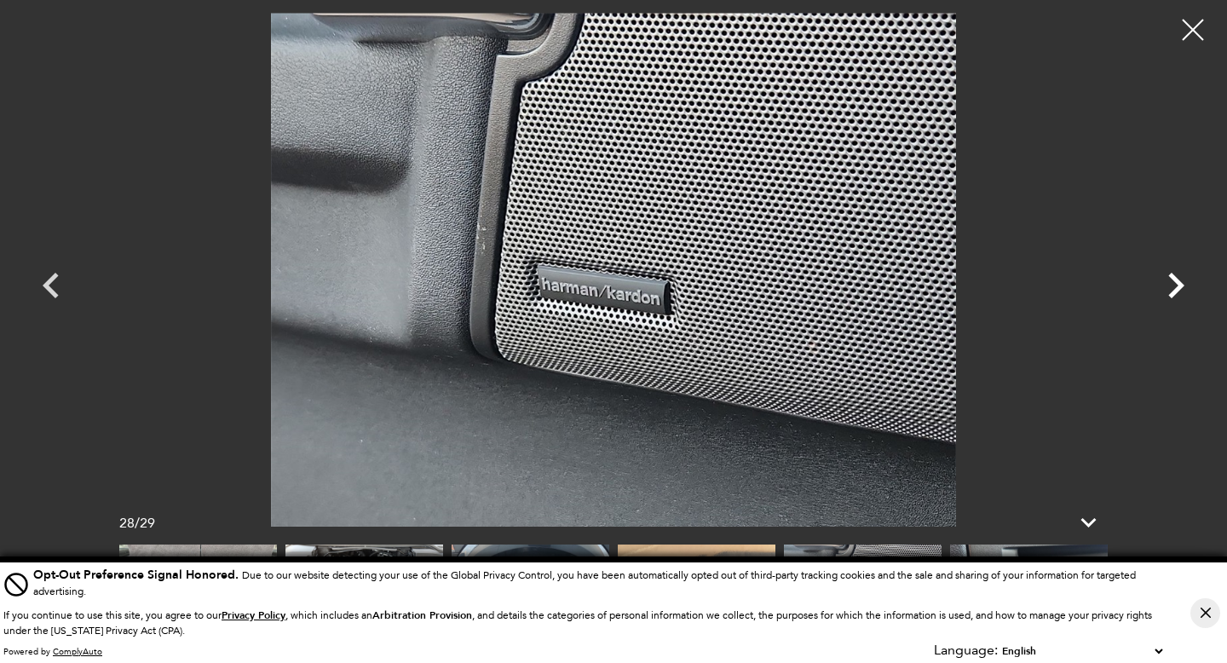
click at [1174, 286] on icon "Next" at bounding box center [1175, 285] width 51 height 51
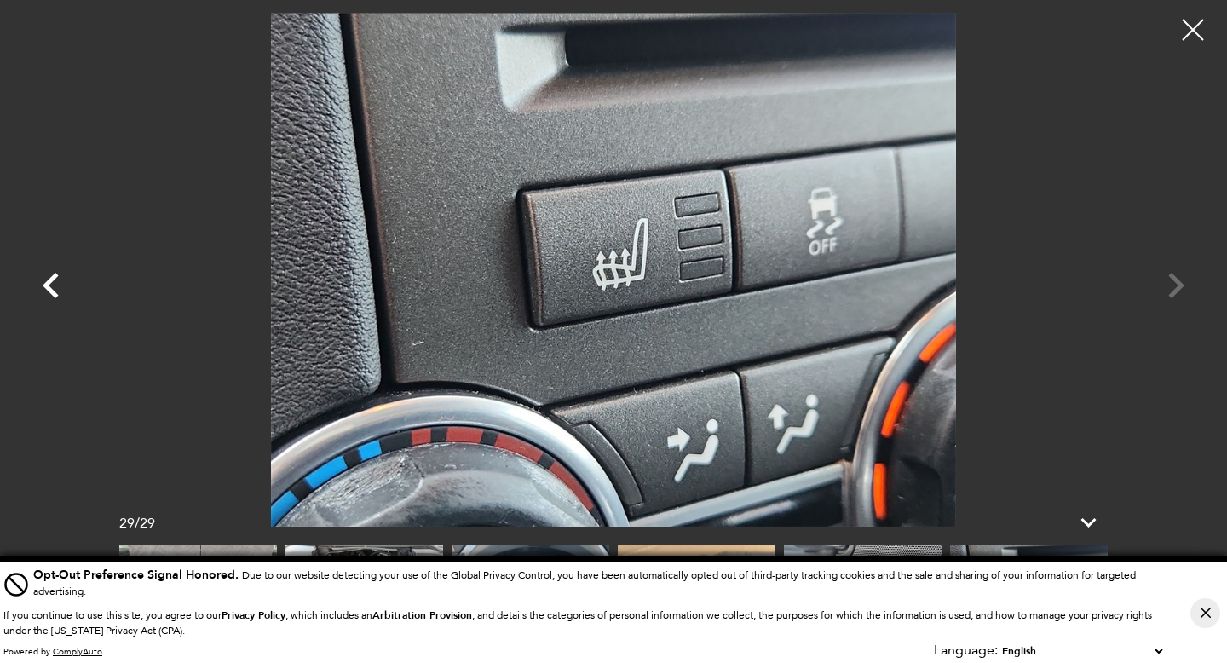
click at [56, 285] on icon "Previous" at bounding box center [51, 285] width 51 height 51
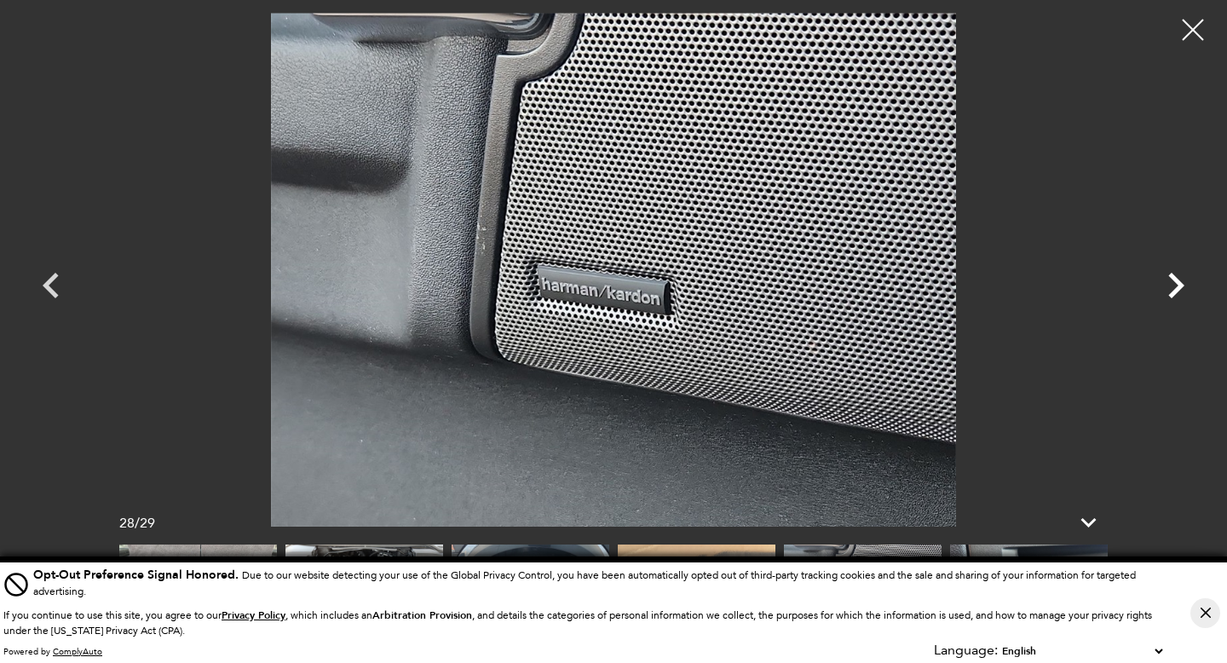
click at [1171, 287] on icon "Next" at bounding box center [1175, 285] width 51 height 51
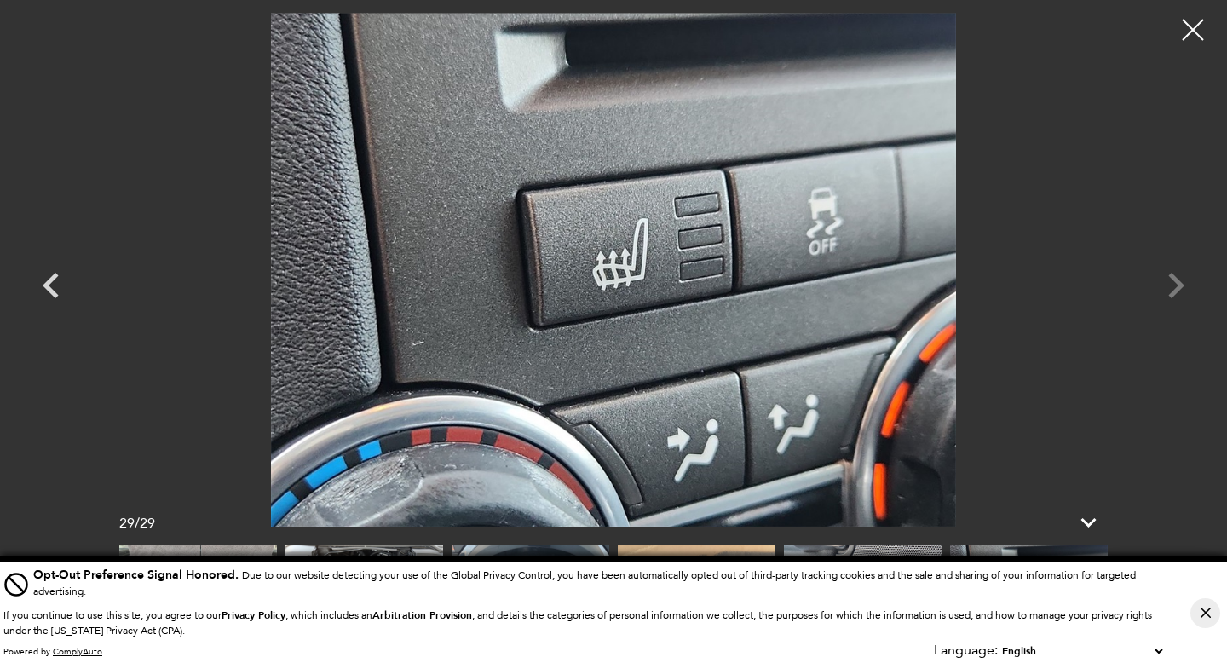
click at [1171, 287] on div at bounding box center [613, 270] width 1193 height 514
click at [1178, 290] on div at bounding box center [613, 270] width 1193 height 514
click at [1191, 43] on div at bounding box center [1193, 30] width 45 height 45
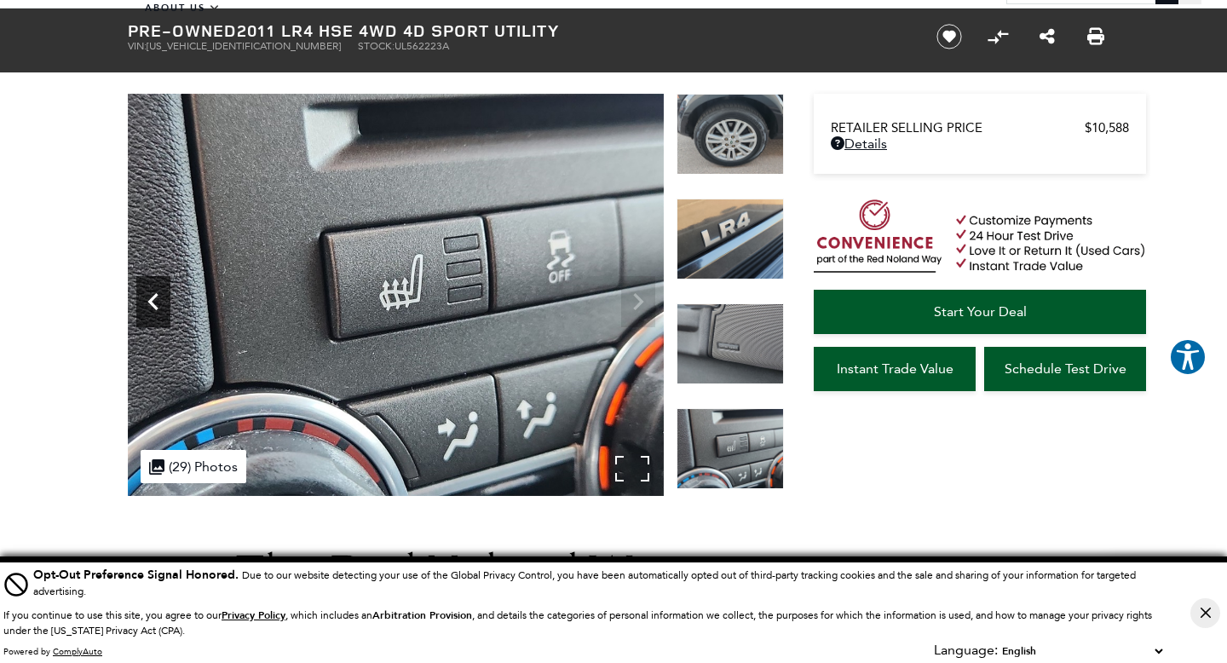
click at [149, 304] on icon "Previous" at bounding box center [153, 302] width 34 height 34
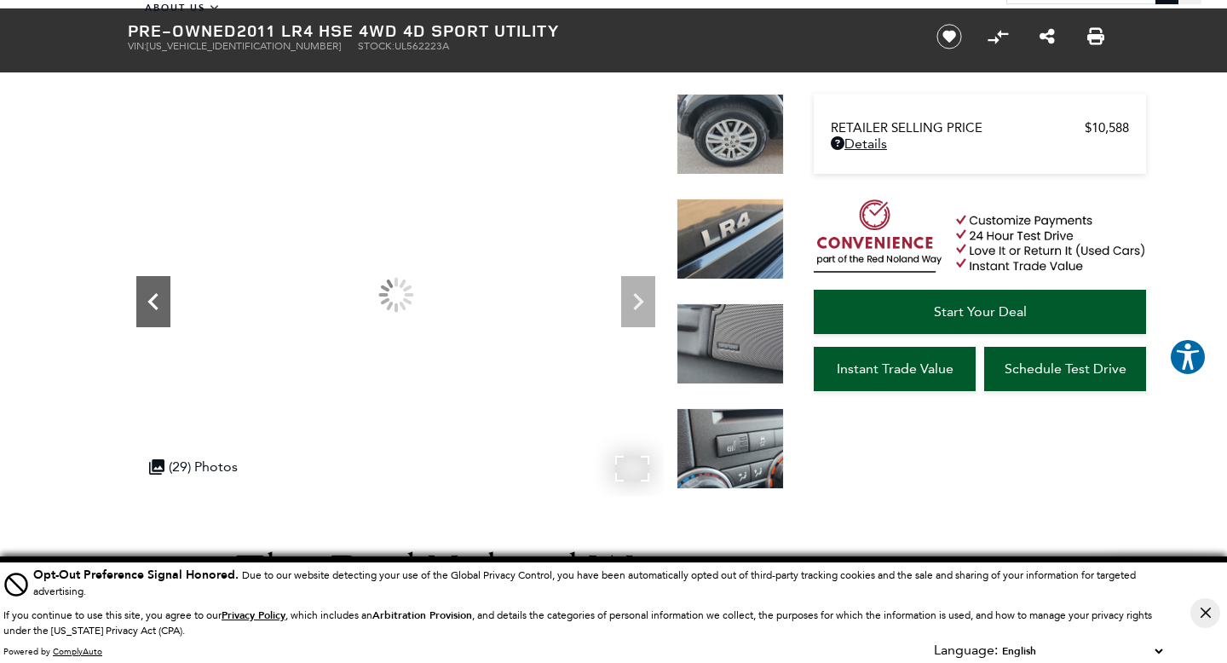
click at [149, 304] on icon "Previous" at bounding box center [153, 302] width 34 height 34
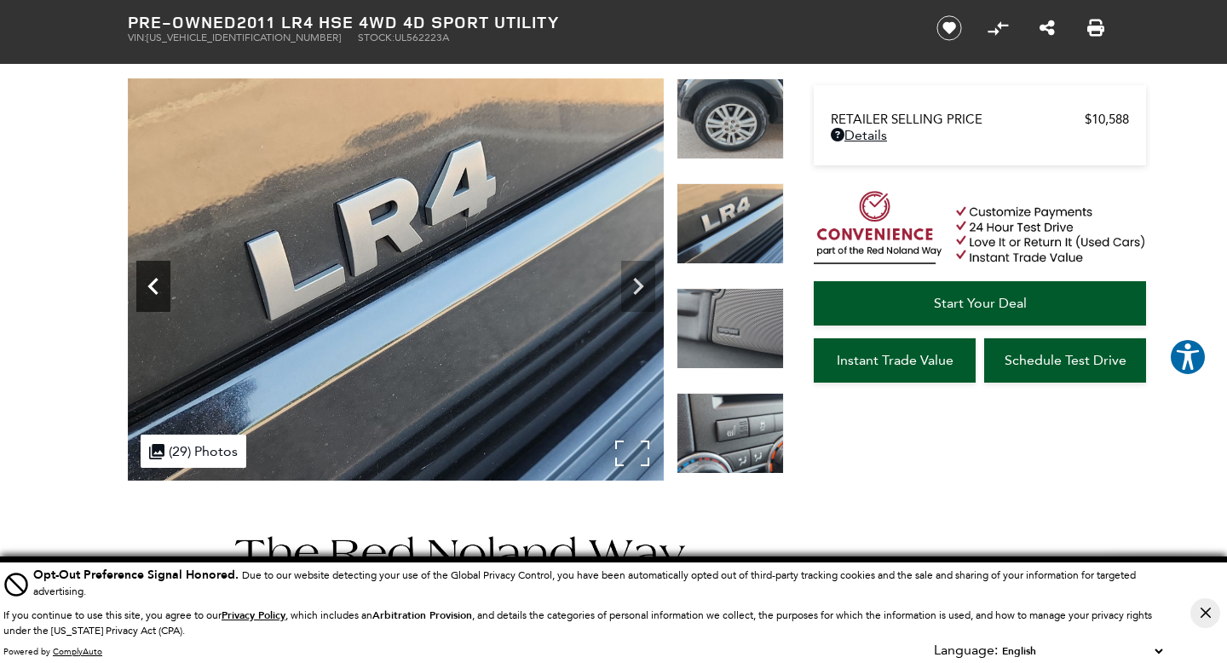
scroll to position [89, 0]
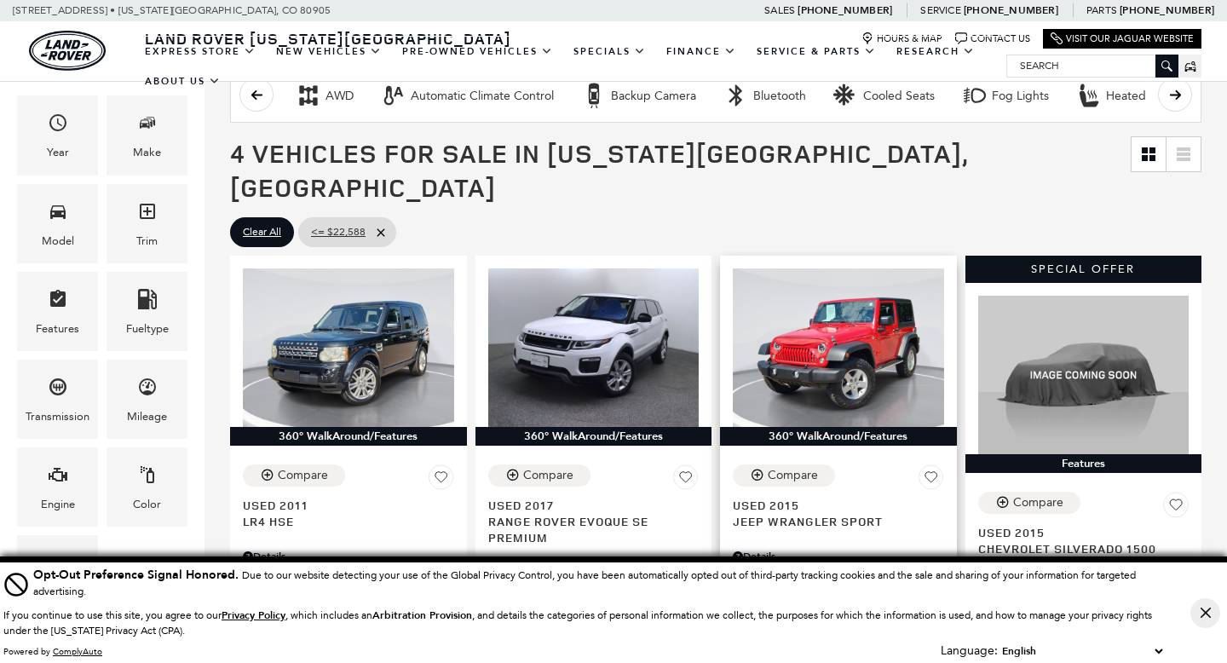
scroll to position [366, 0]
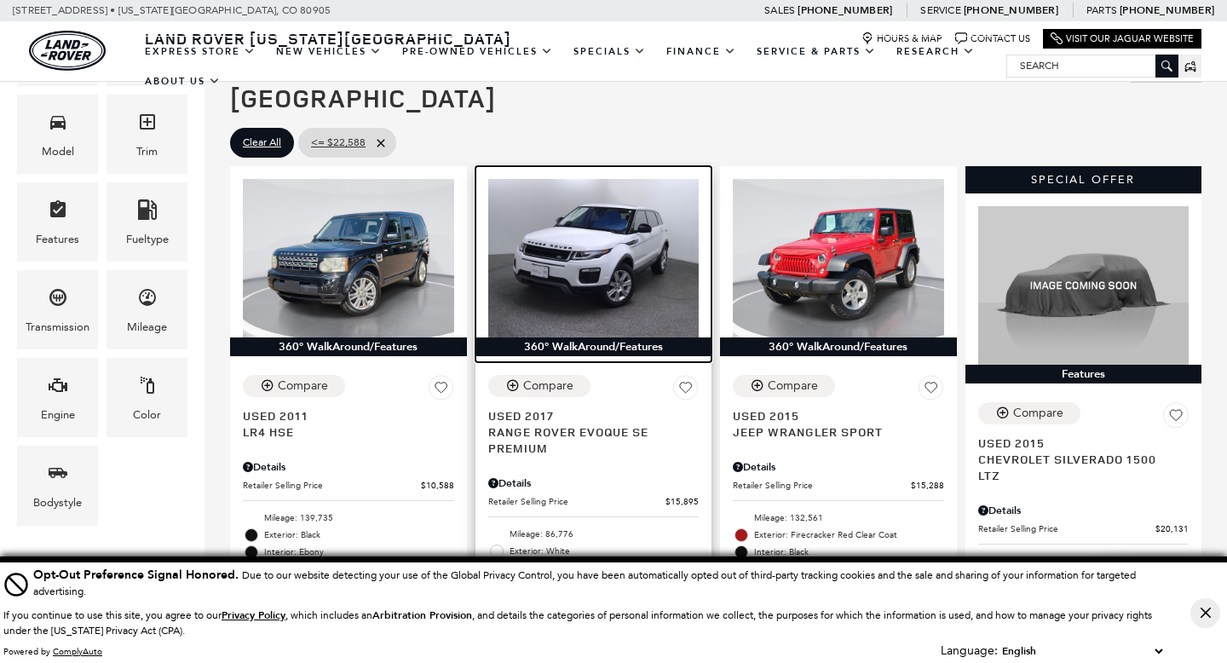
click at [614, 221] on img at bounding box center [593, 258] width 211 height 158
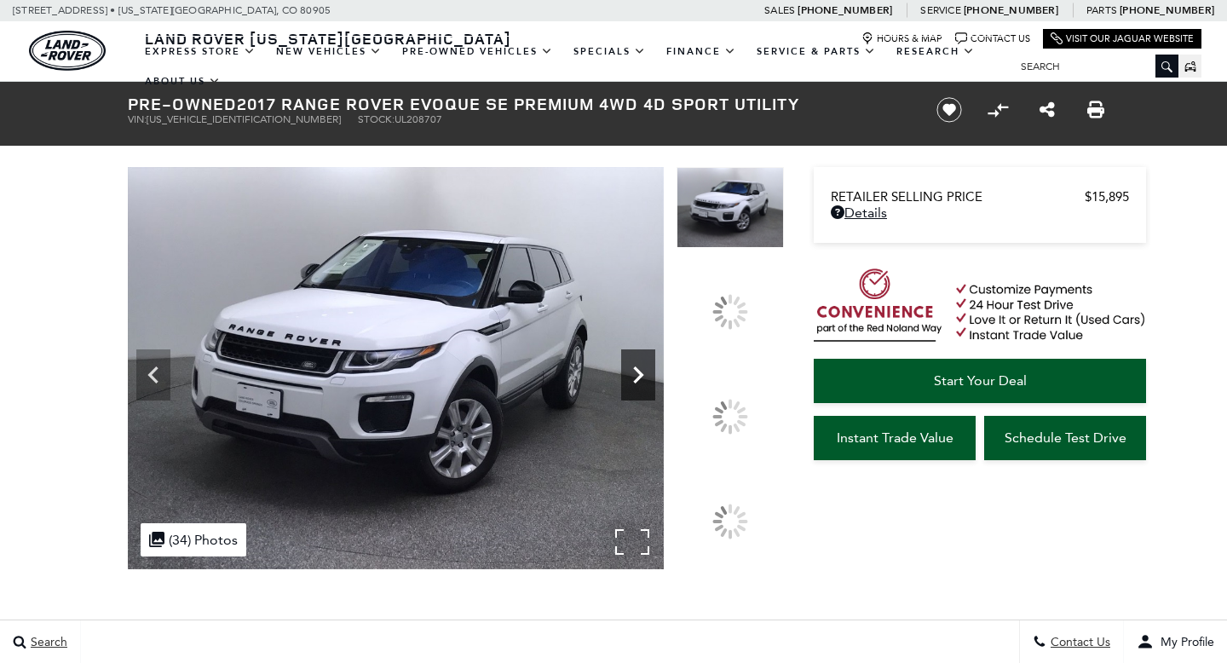
click at [655, 358] on icon at bounding box center [638, 375] width 34 height 34
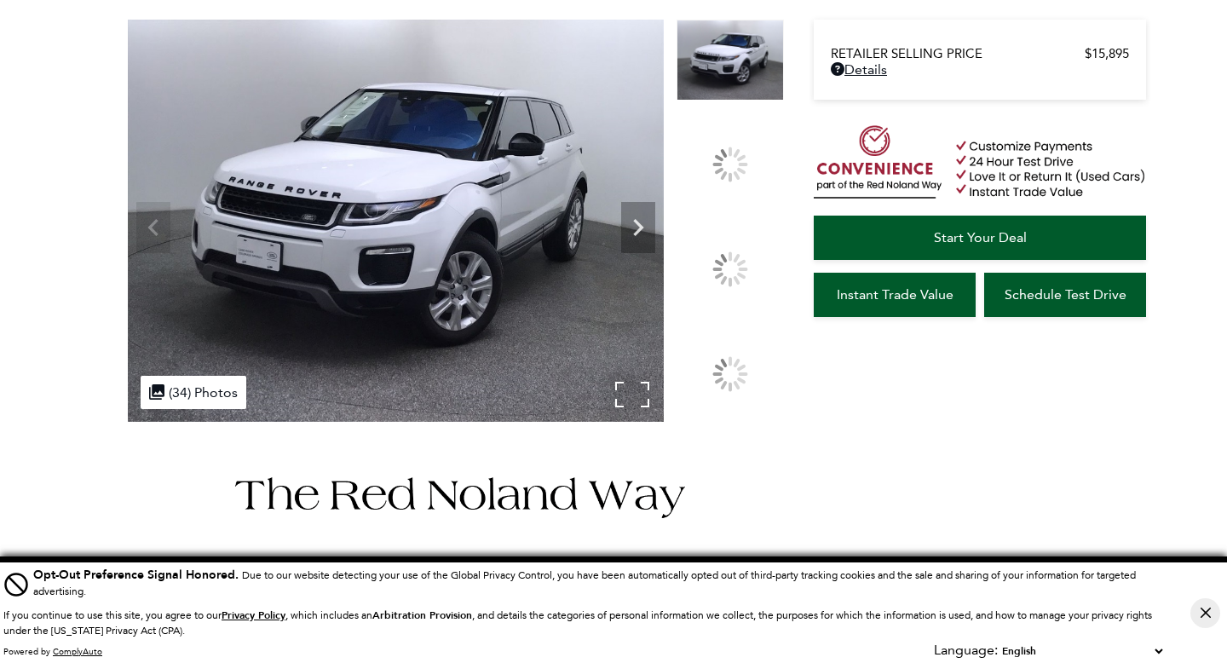
click at [520, 216] on img at bounding box center [396, 221] width 536 height 402
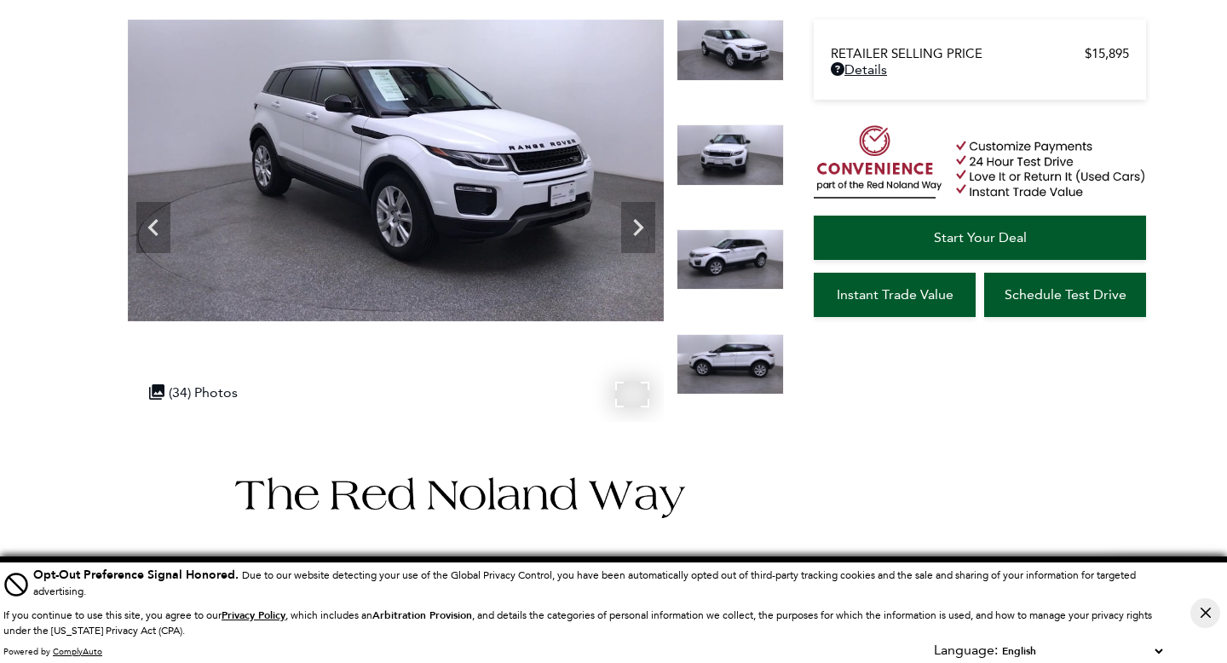
click at [413, 216] on img at bounding box center [396, 171] width 536 height 302
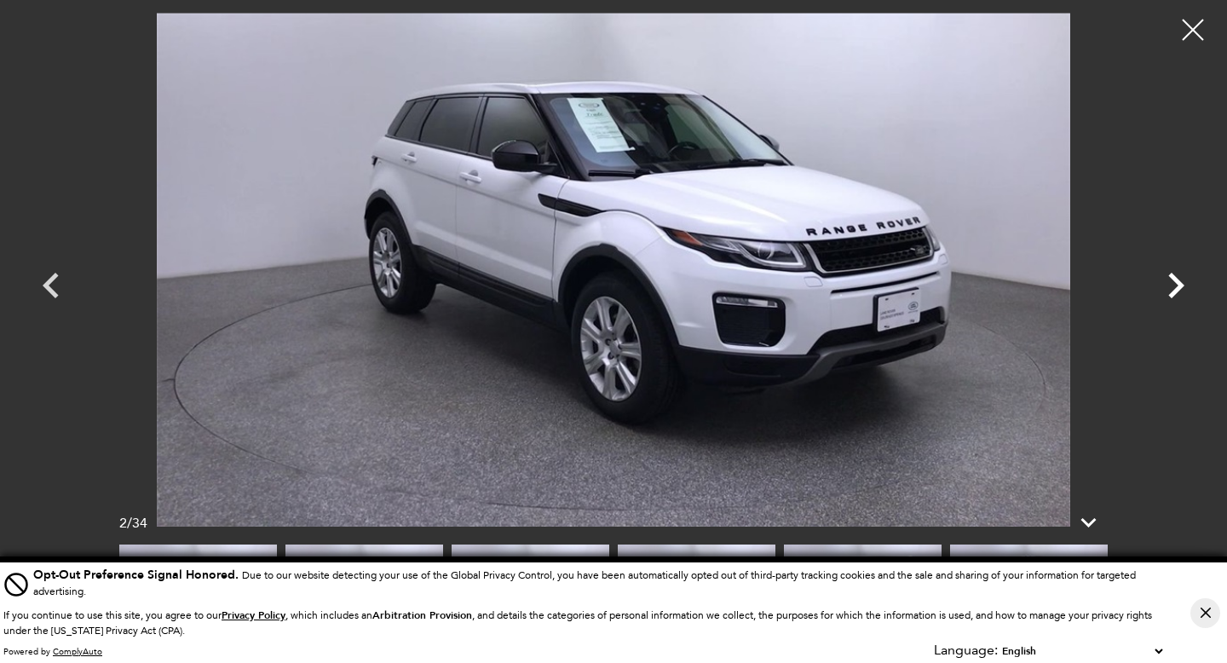
click at [1182, 284] on icon "Next" at bounding box center [1176, 286] width 16 height 26
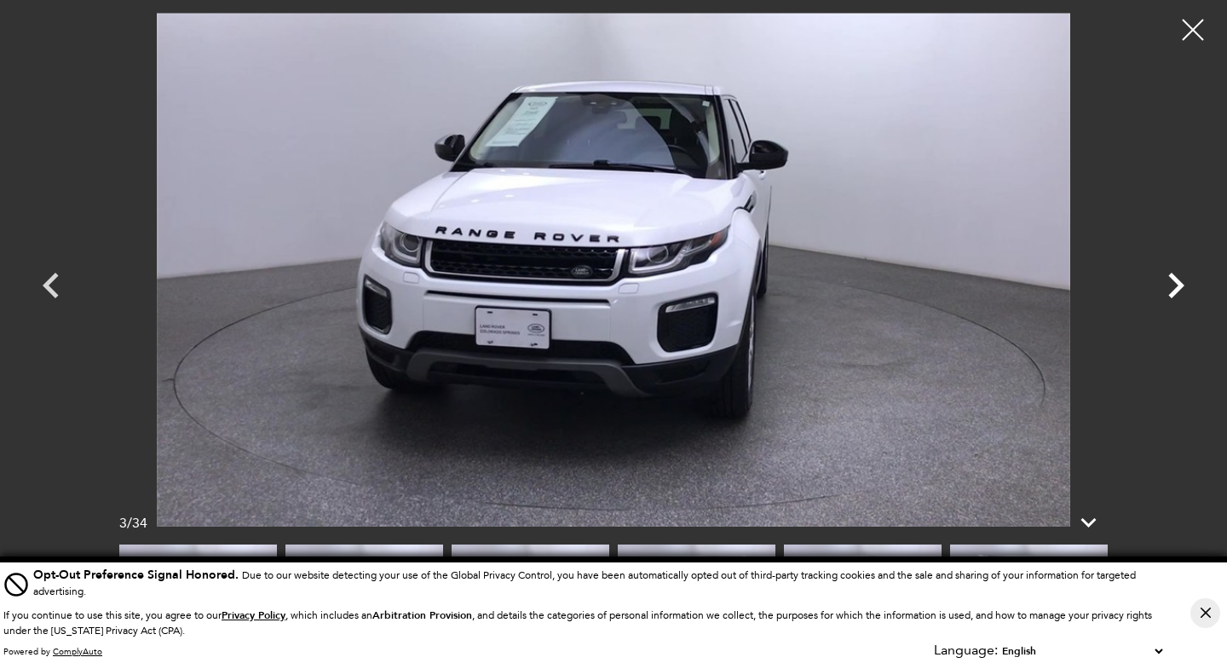
click at [1182, 284] on icon "Next" at bounding box center [1176, 286] width 16 height 26
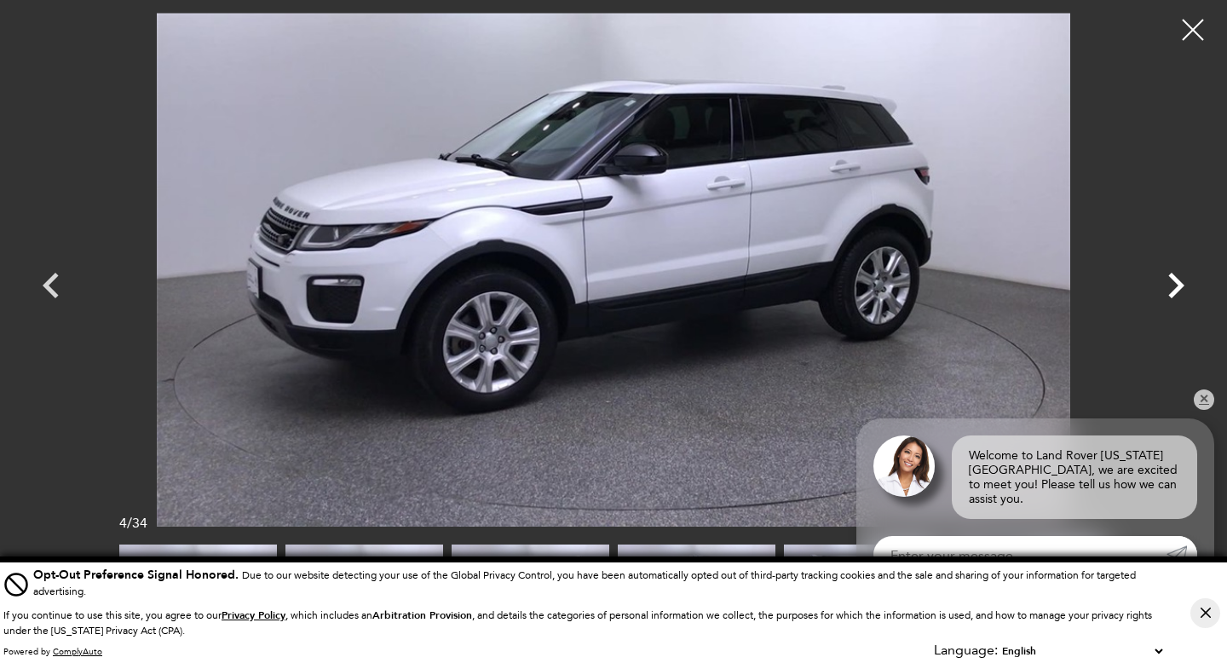
click at [1182, 284] on icon "Next" at bounding box center [1176, 286] width 16 height 26
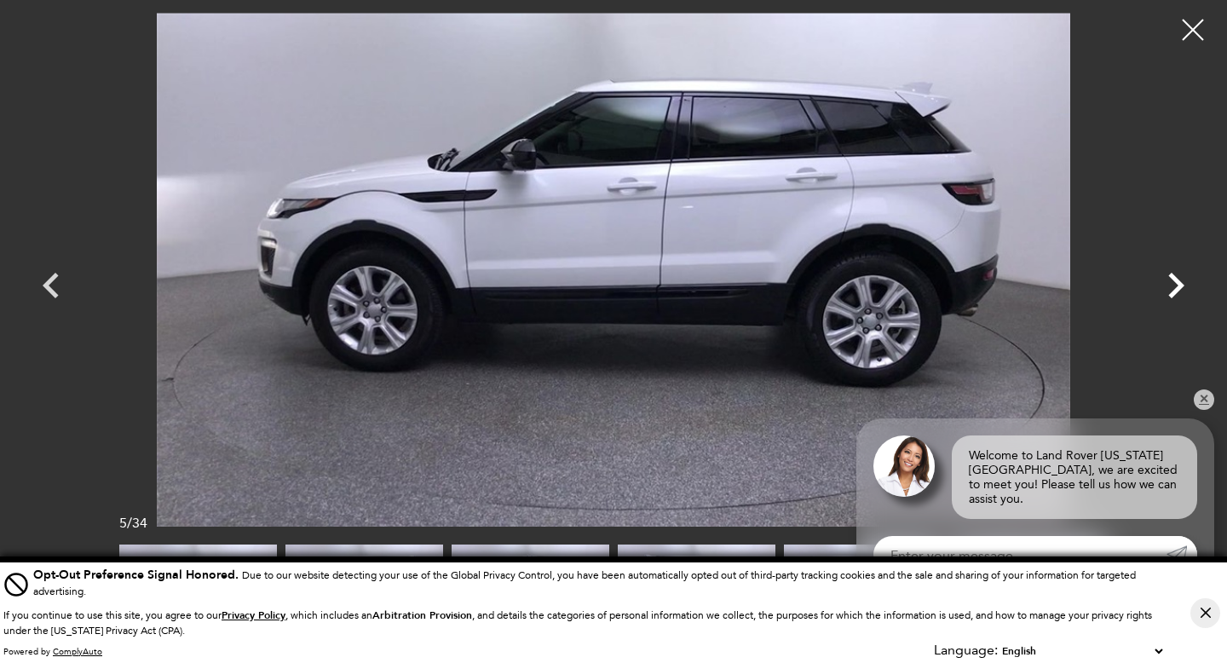
click at [1182, 284] on icon "Next" at bounding box center [1176, 286] width 16 height 26
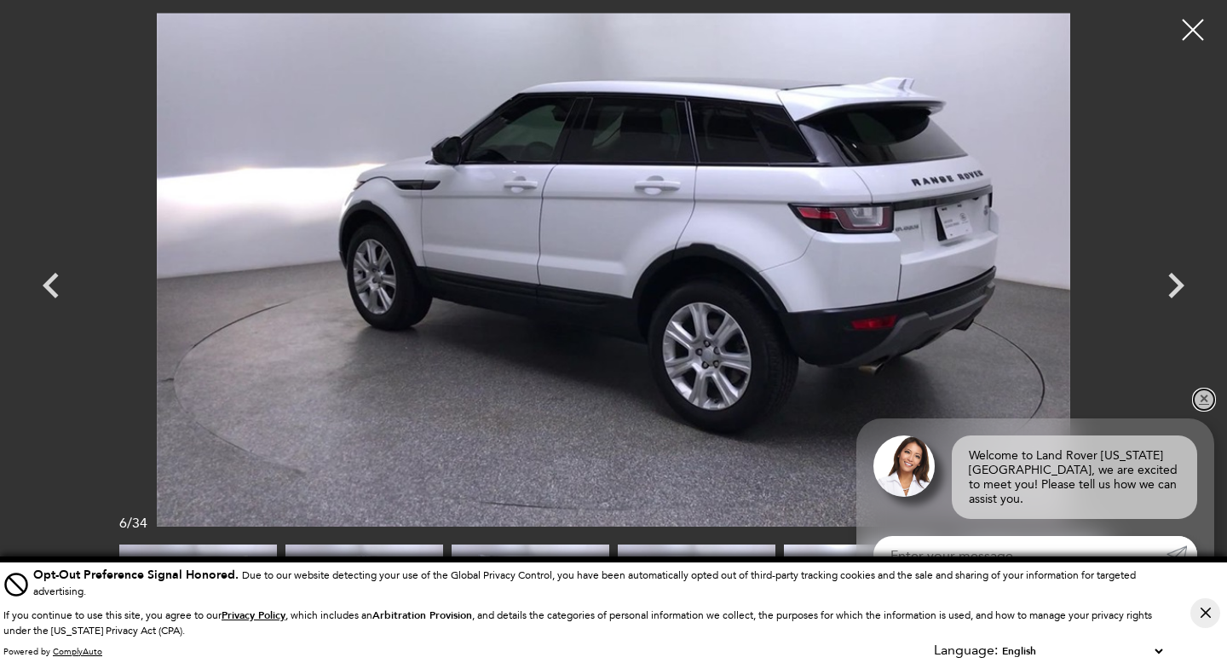
click at [1205, 410] on link "✕" at bounding box center [1204, 399] width 20 height 20
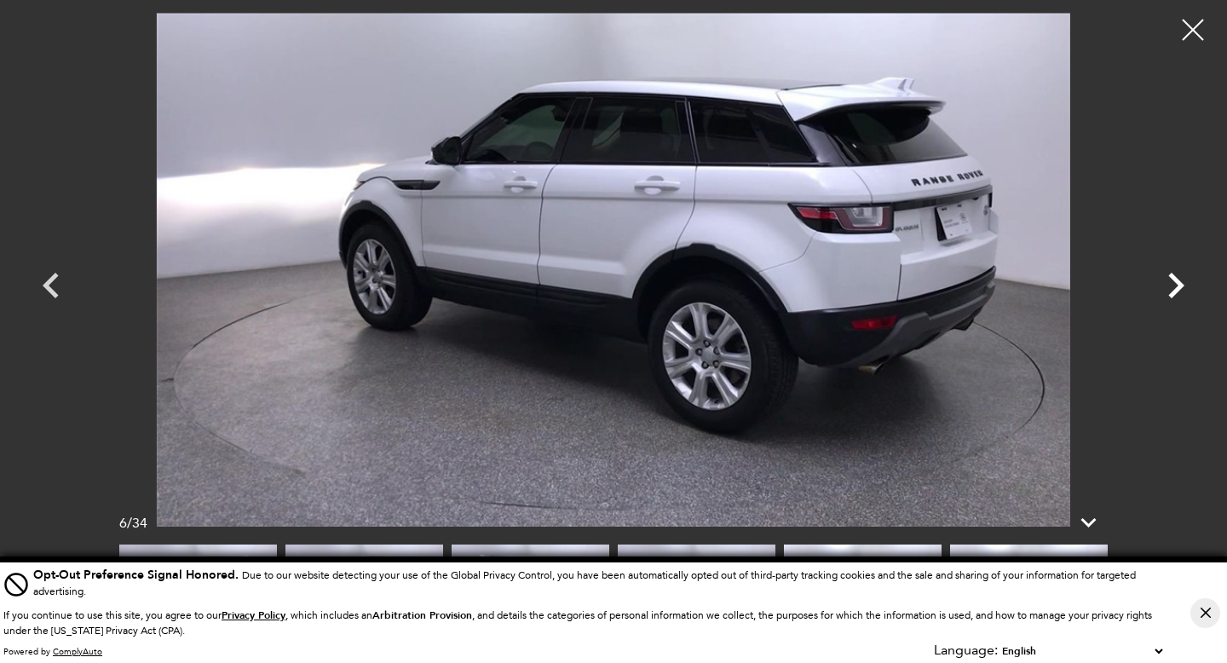
click at [1179, 291] on icon "Next" at bounding box center [1175, 285] width 51 height 51
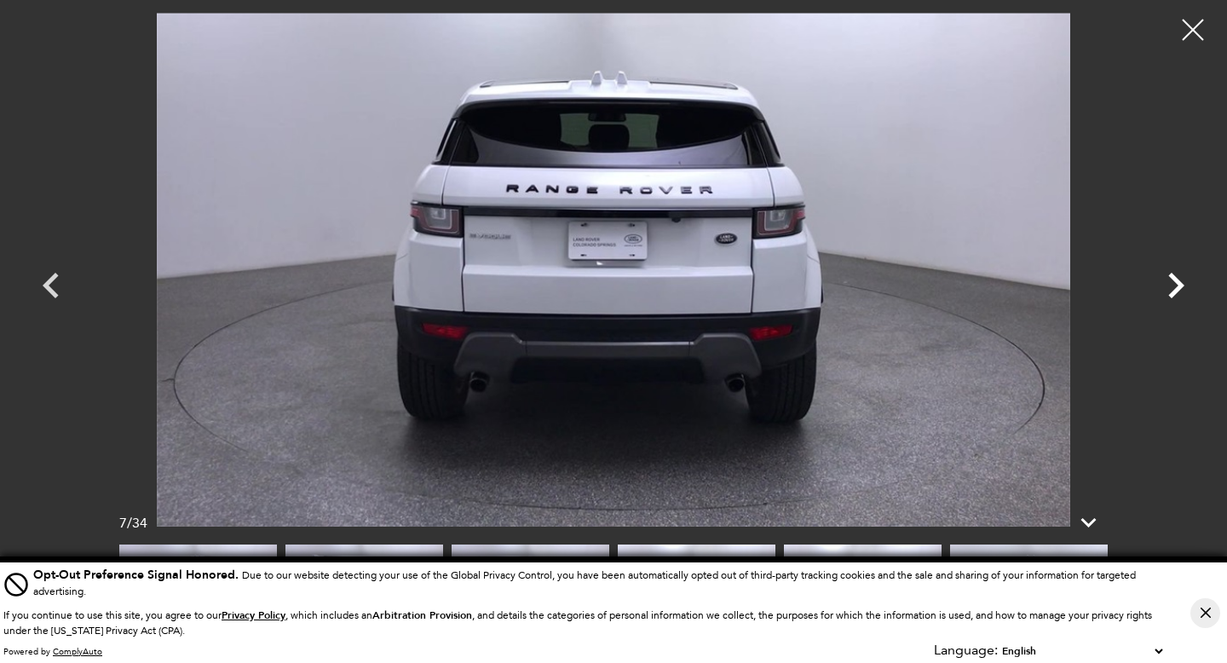
click at [1178, 291] on icon "Next" at bounding box center [1175, 285] width 51 height 51
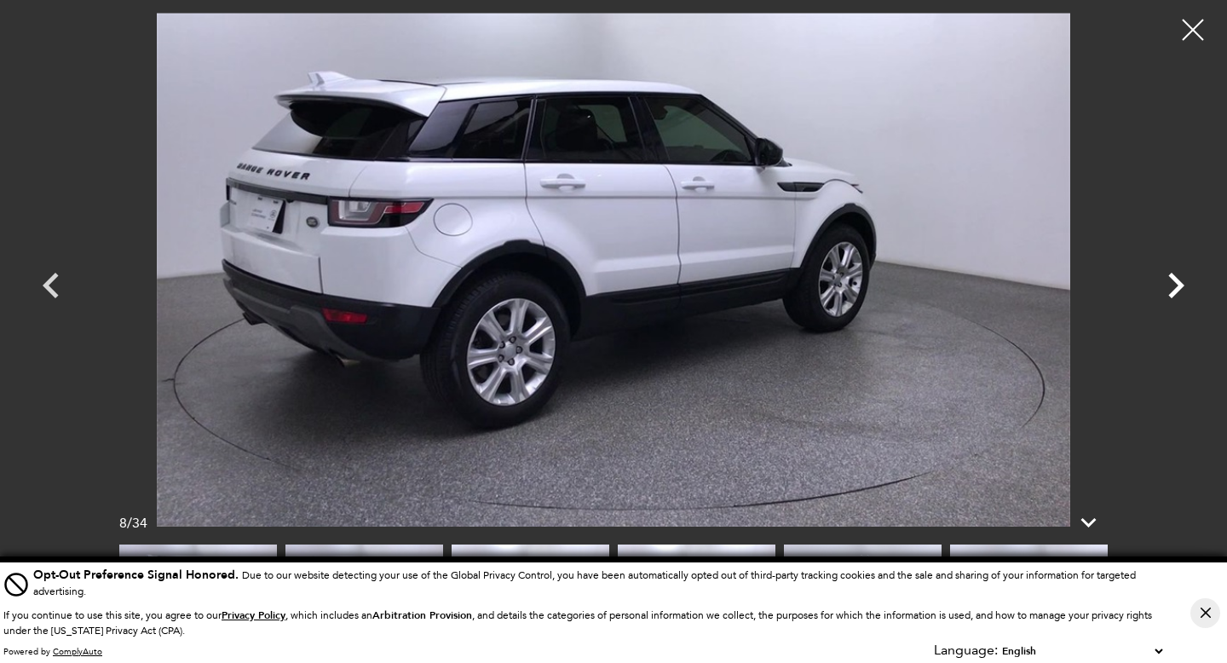
click at [1178, 291] on icon "Next" at bounding box center [1175, 285] width 51 height 51
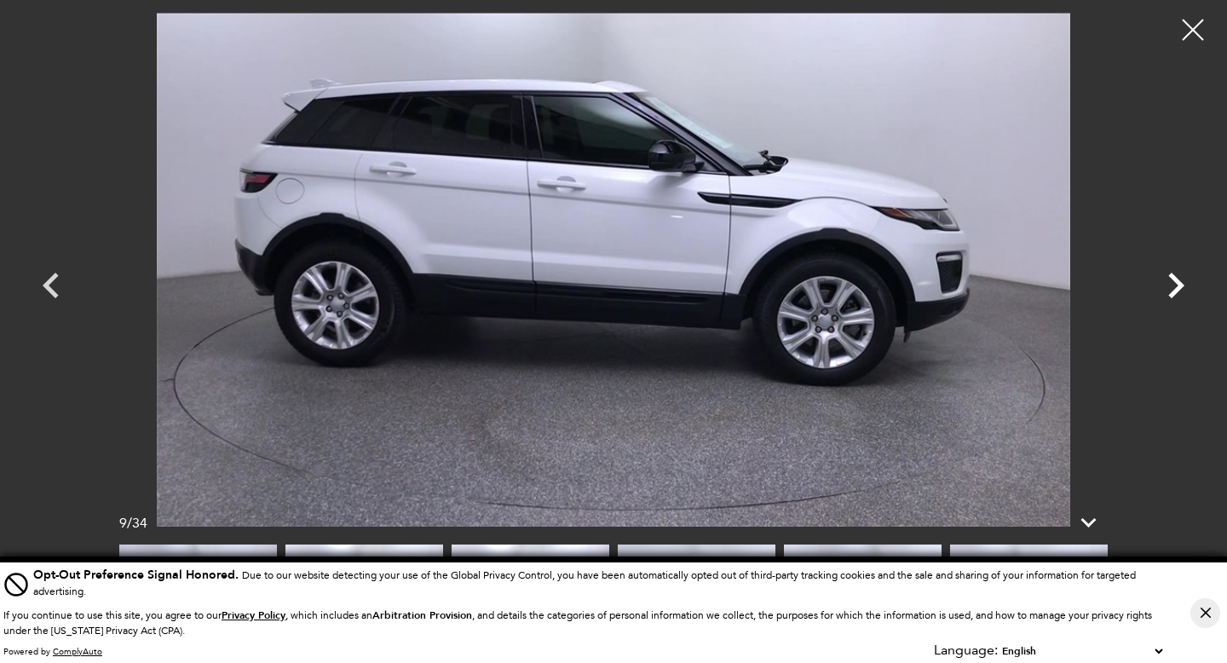
click at [1175, 280] on icon "Next" at bounding box center [1176, 286] width 16 height 26
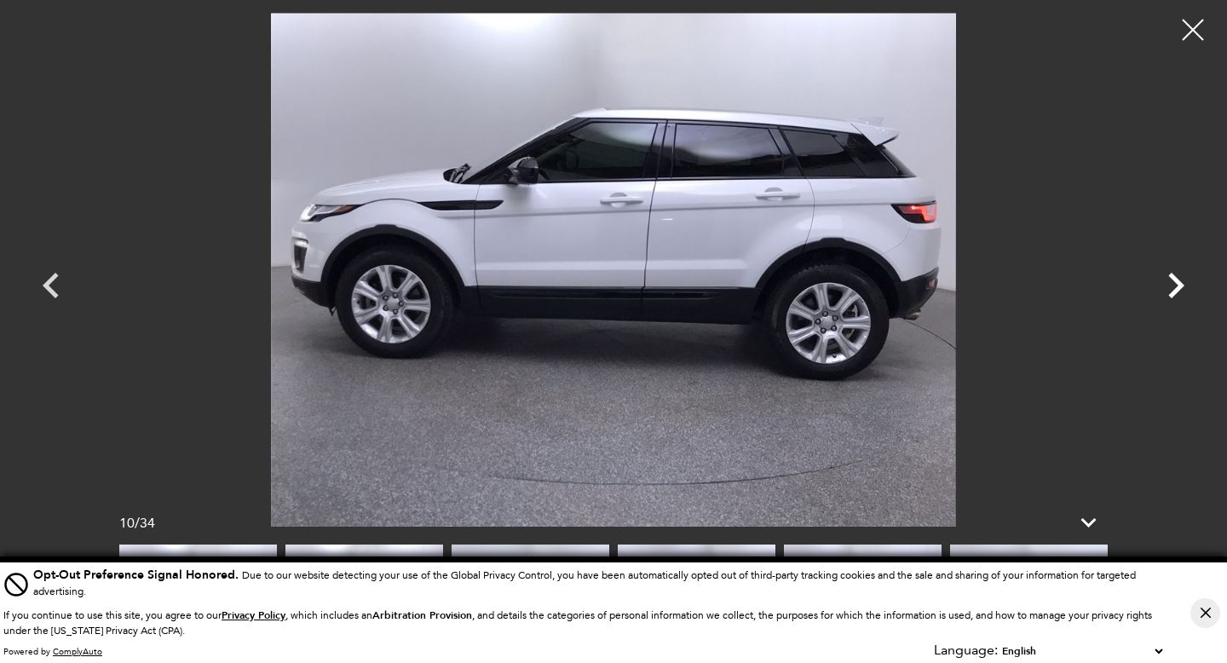
click at [1175, 280] on icon "Next" at bounding box center [1176, 286] width 16 height 26
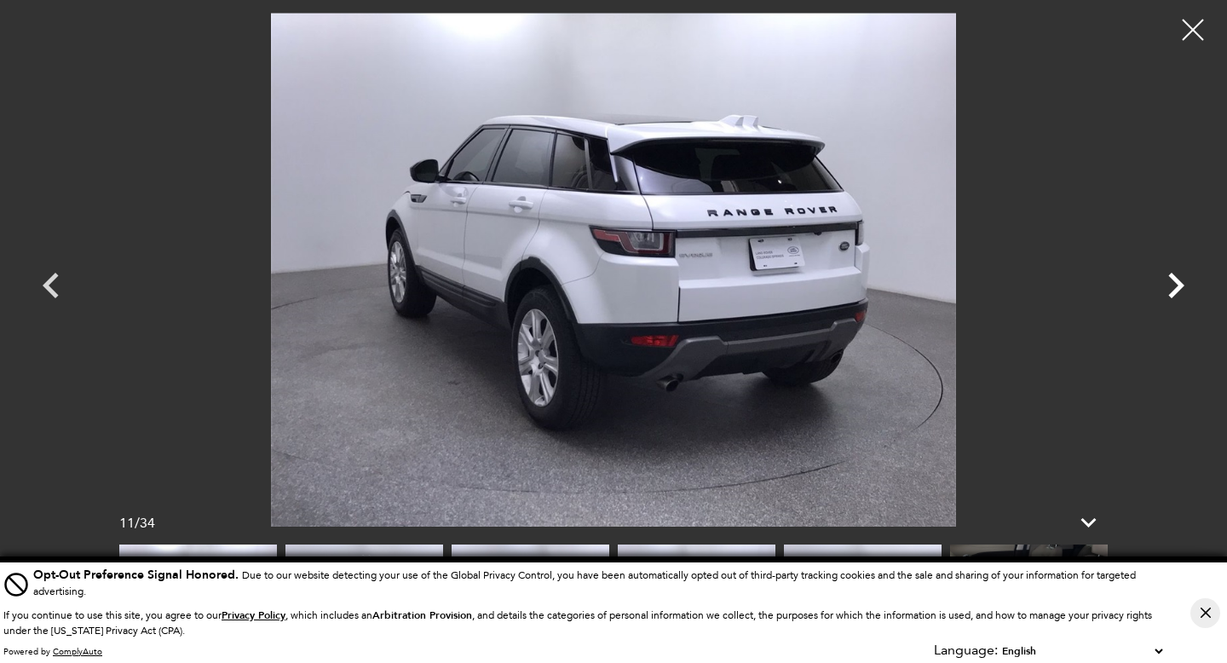
click at [1175, 280] on icon "Next" at bounding box center [1176, 286] width 16 height 26
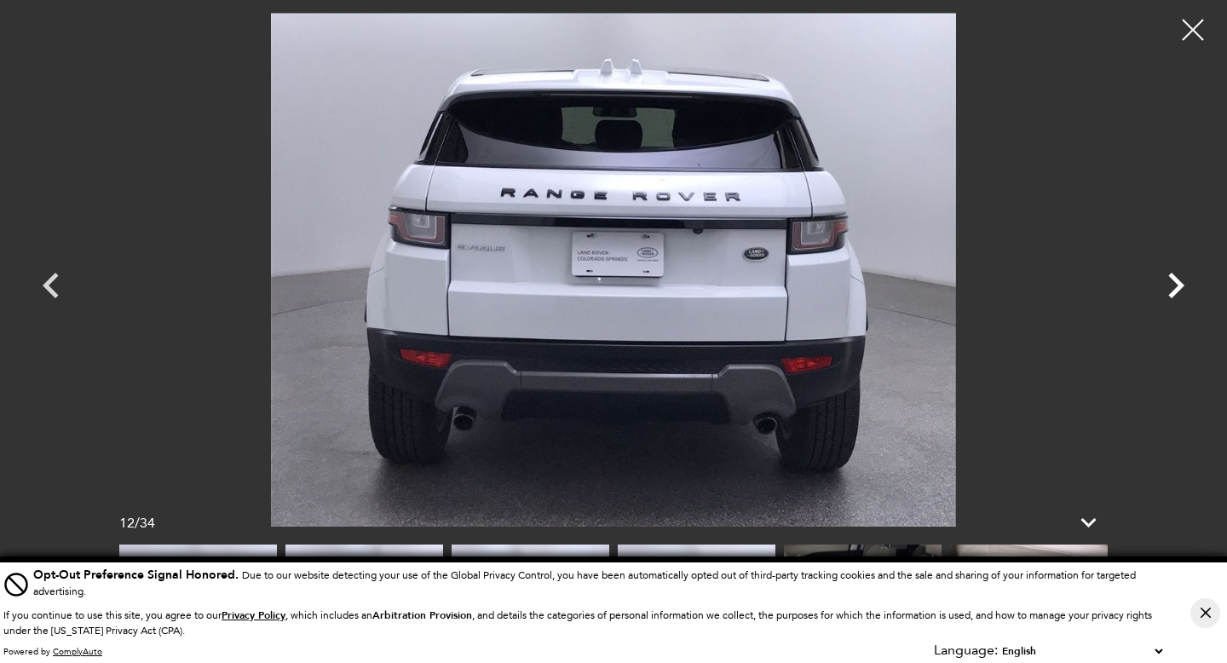
click at [1175, 280] on icon "Next" at bounding box center [1176, 286] width 16 height 26
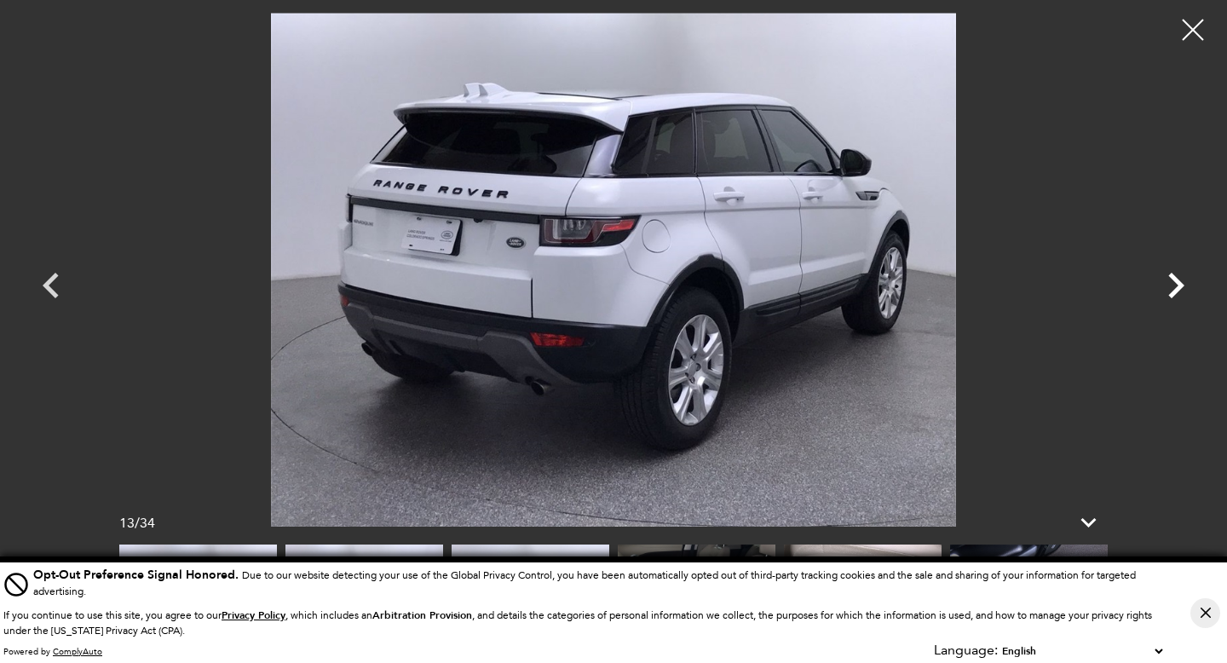
click at [1175, 280] on icon "Next" at bounding box center [1176, 286] width 16 height 26
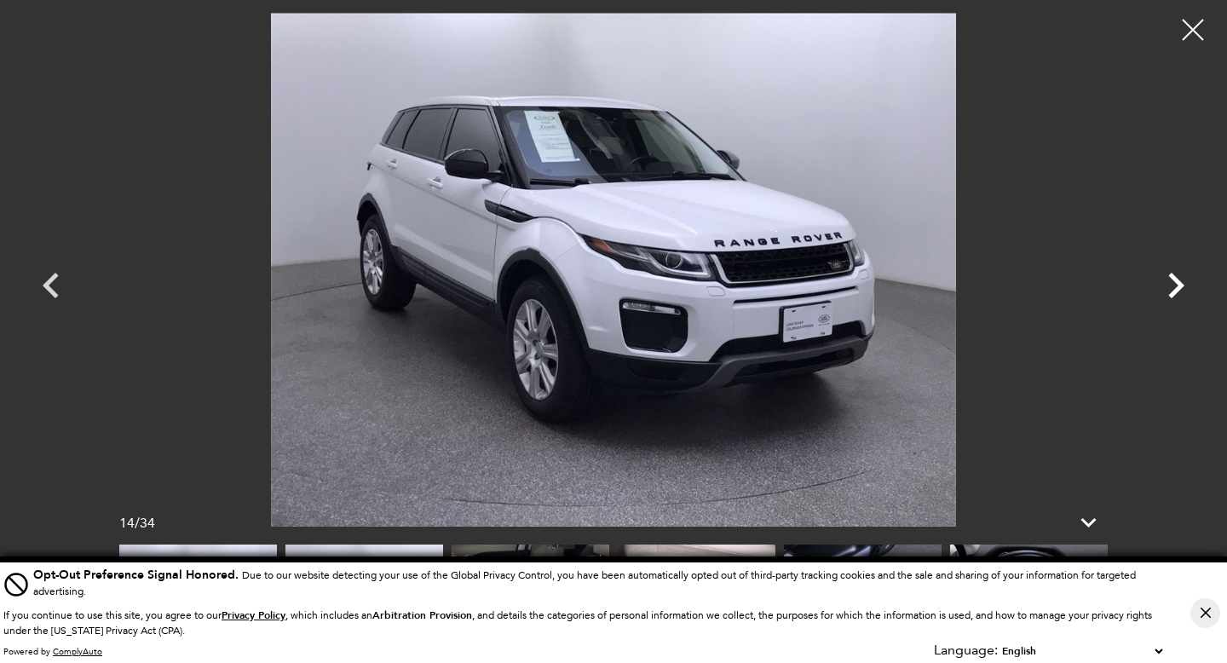
click at [1175, 280] on icon "Next" at bounding box center [1176, 286] width 16 height 26
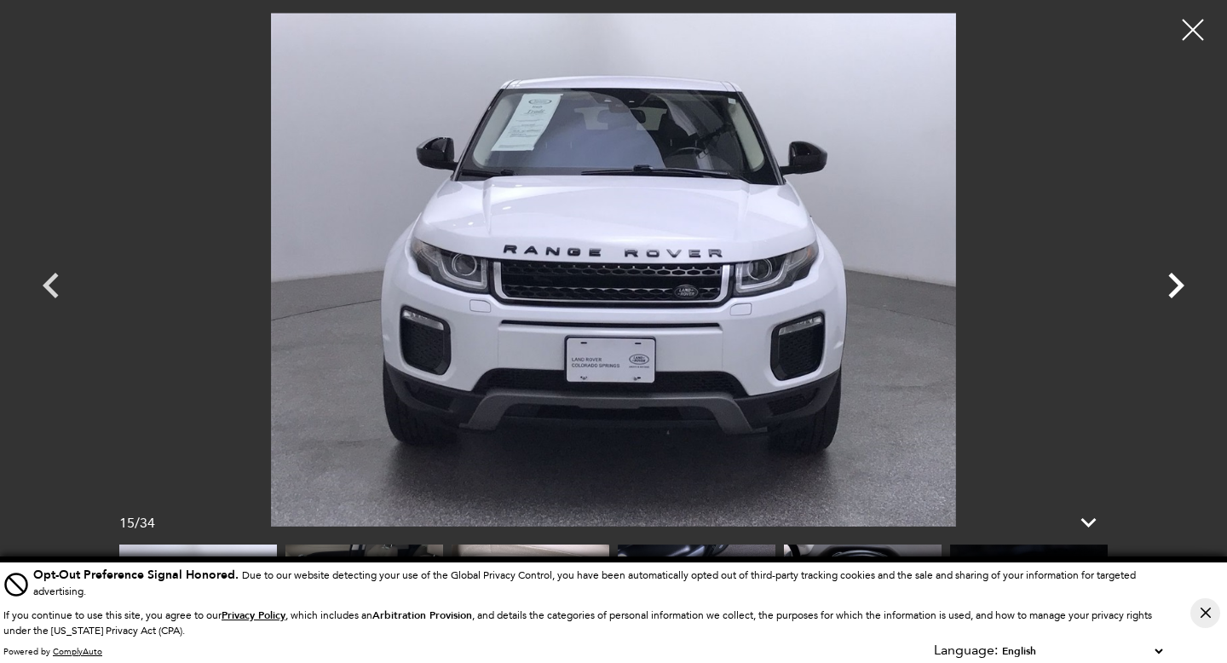
click at [1175, 280] on icon "Next" at bounding box center [1176, 286] width 16 height 26
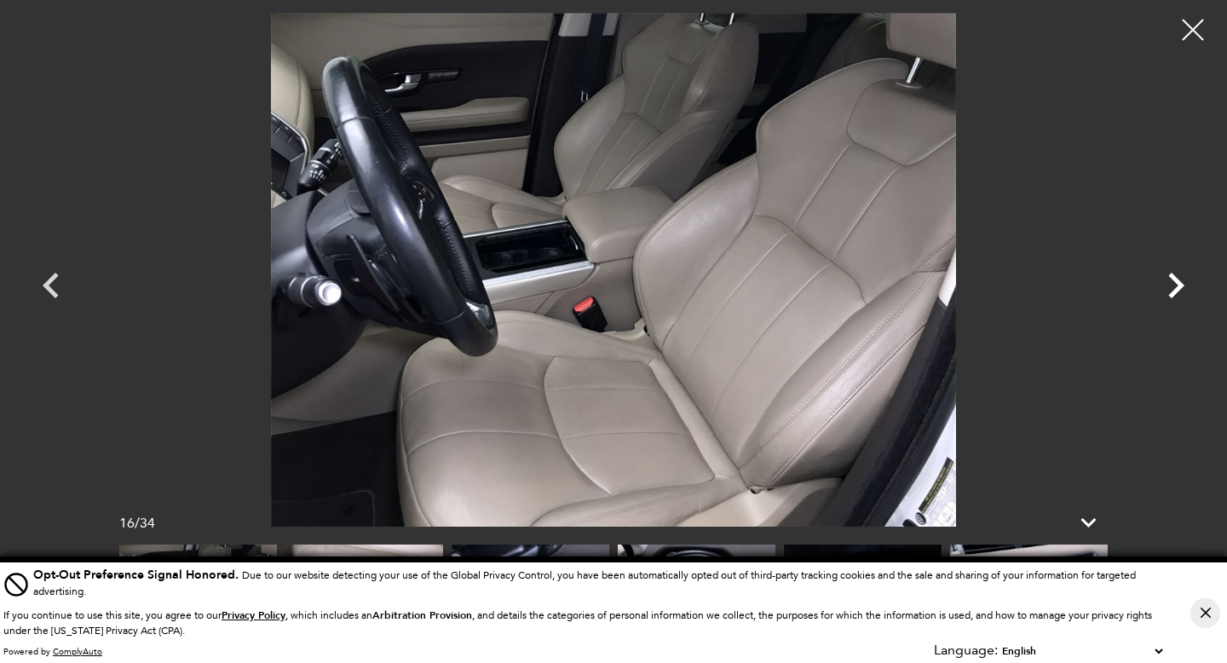
click at [1175, 280] on icon "Next" at bounding box center [1176, 286] width 16 height 26
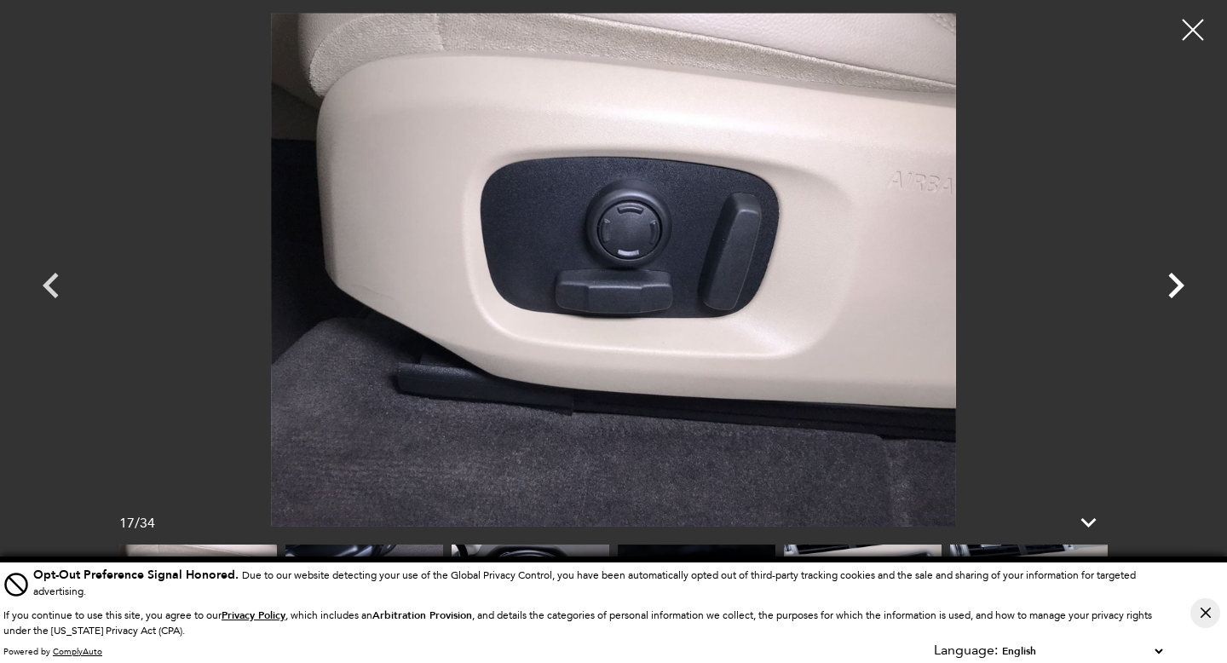
click at [1175, 280] on icon "Next" at bounding box center [1176, 286] width 16 height 26
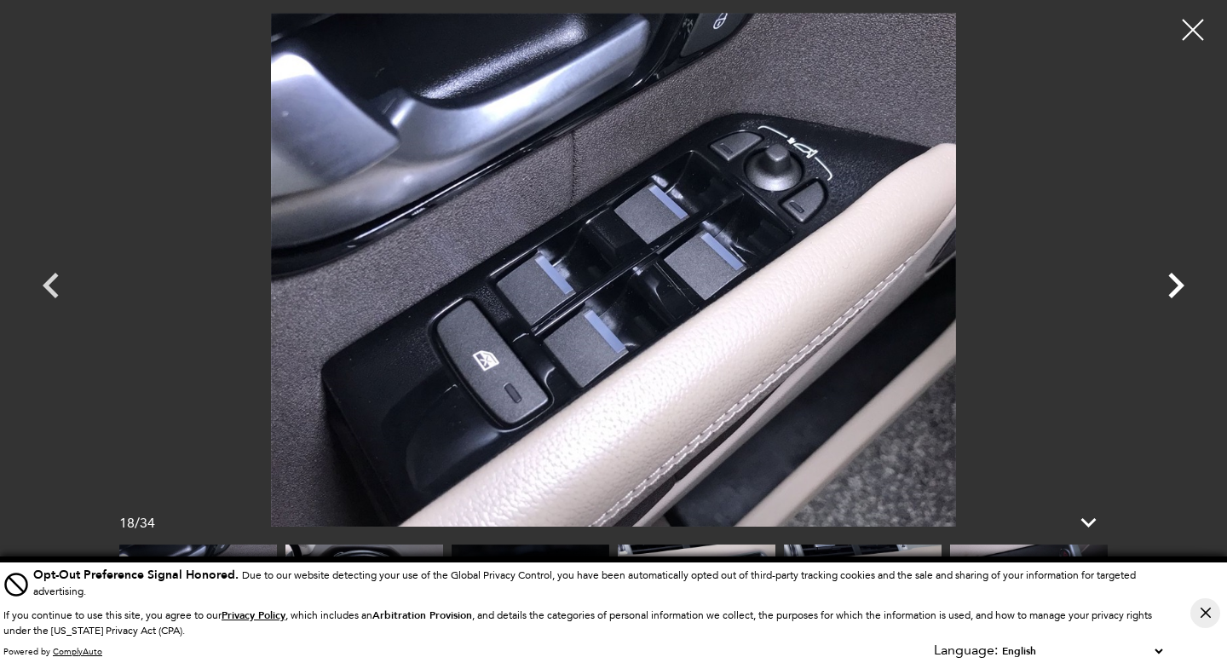
click at [1175, 280] on icon "Next" at bounding box center [1176, 286] width 16 height 26
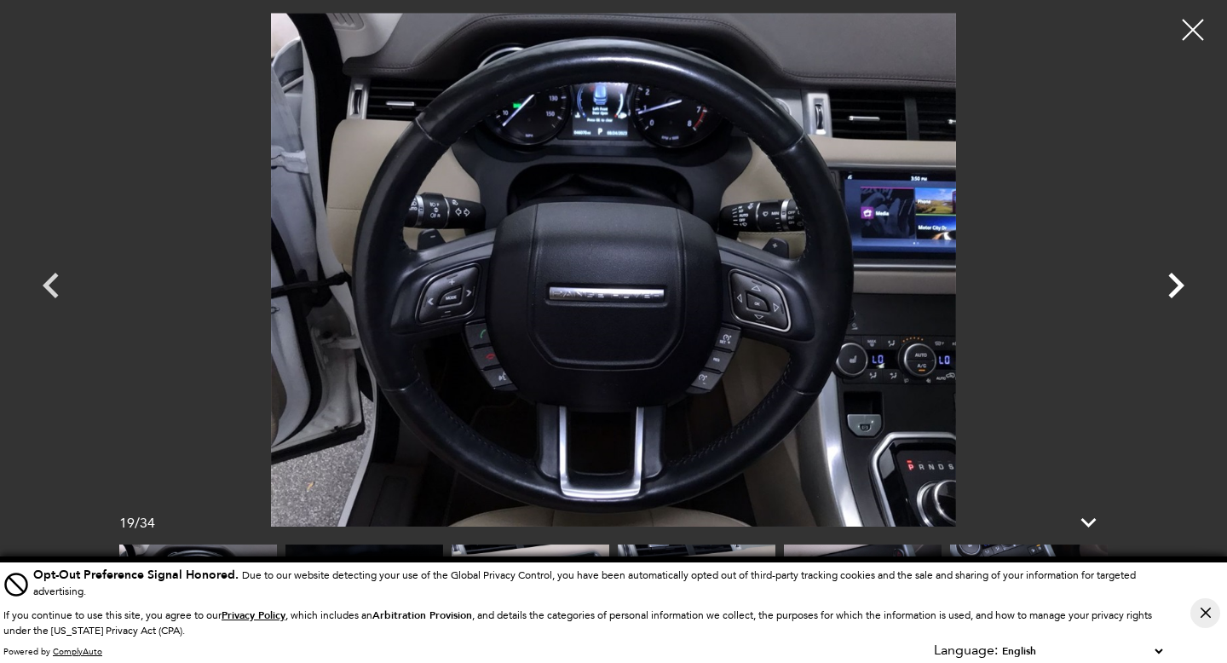
click at [1175, 280] on icon "Next" at bounding box center [1176, 286] width 16 height 26
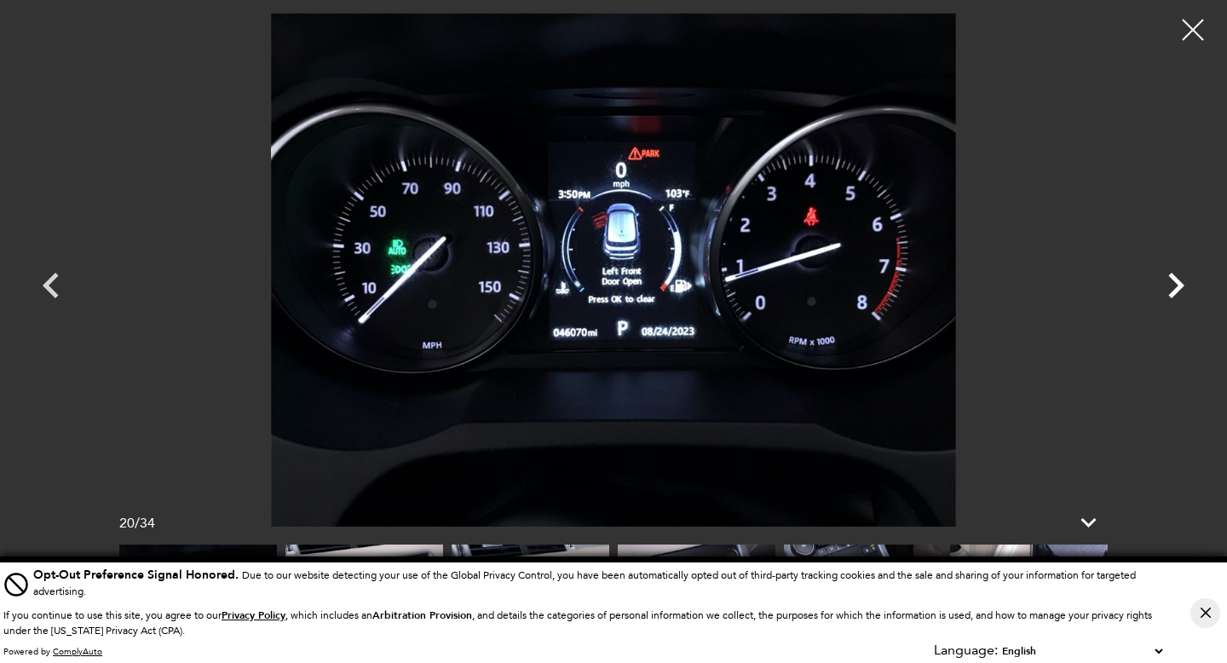
click at [1175, 280] on icon "Next" at bounding box center [1176, 286] width 16 height 26
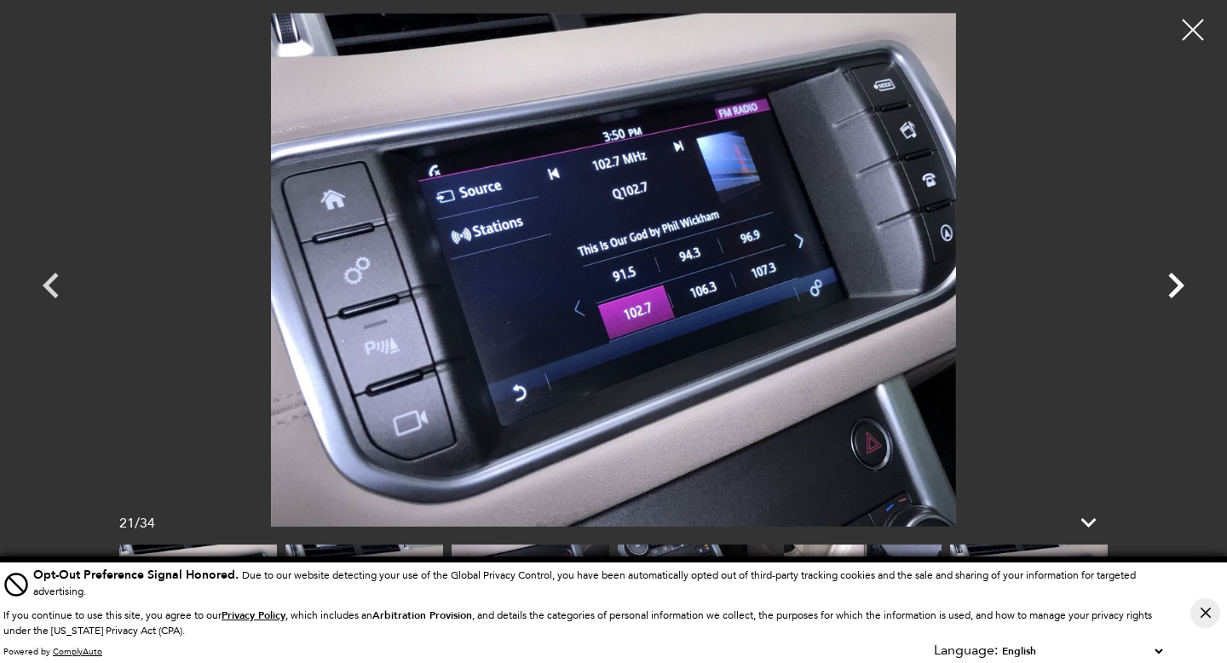
click at [1175, 280] on icon "Next" at bounding box center [1176, 286] width 16 height 26
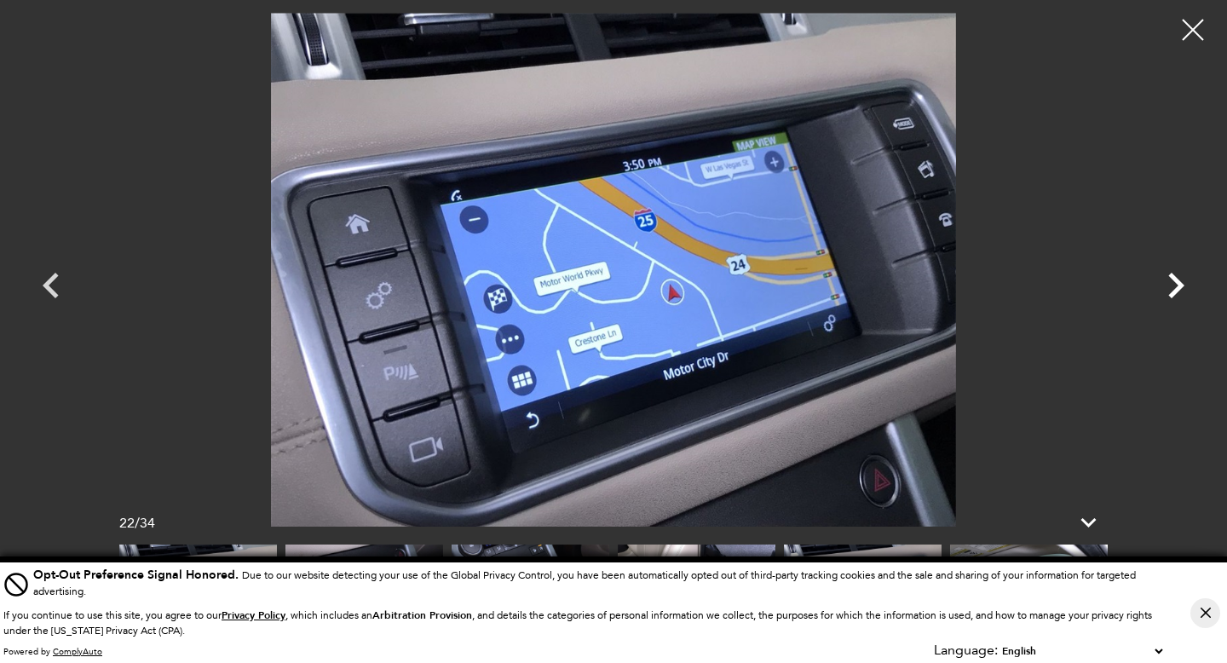
click at [1175, 280] on icon "Next" at bounding box center [1176, 286] width 16 height 26
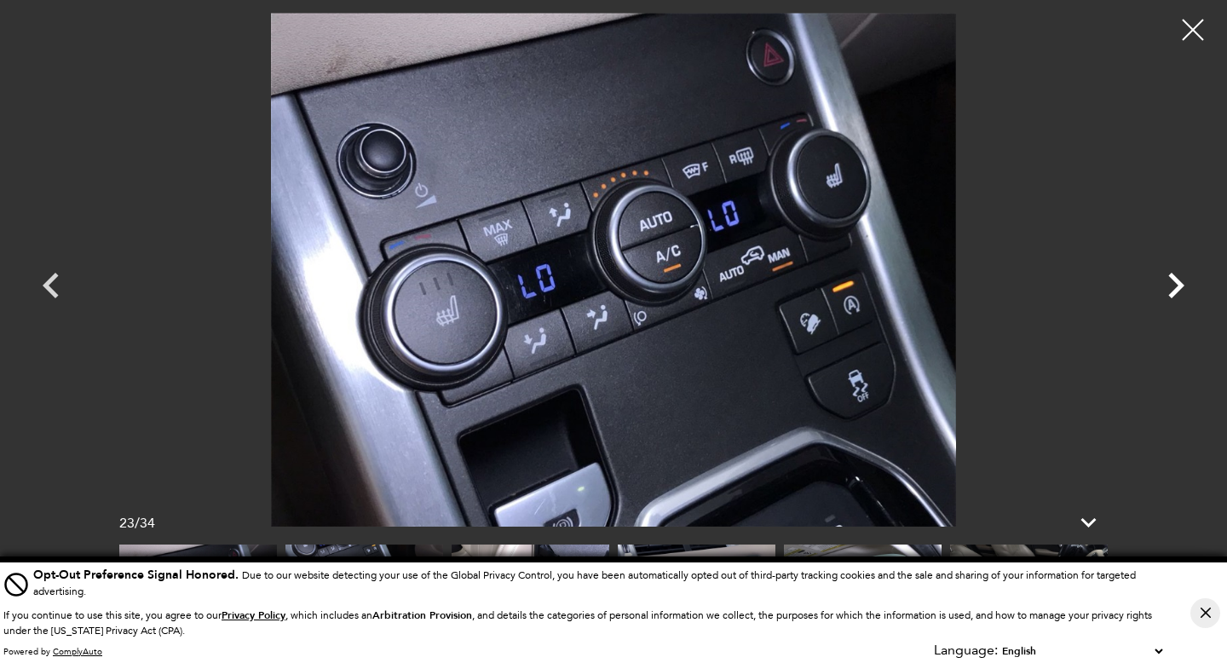
click at [1175, 280] on icon "Next" at bounding box center [1176, 286] width 16 height 26
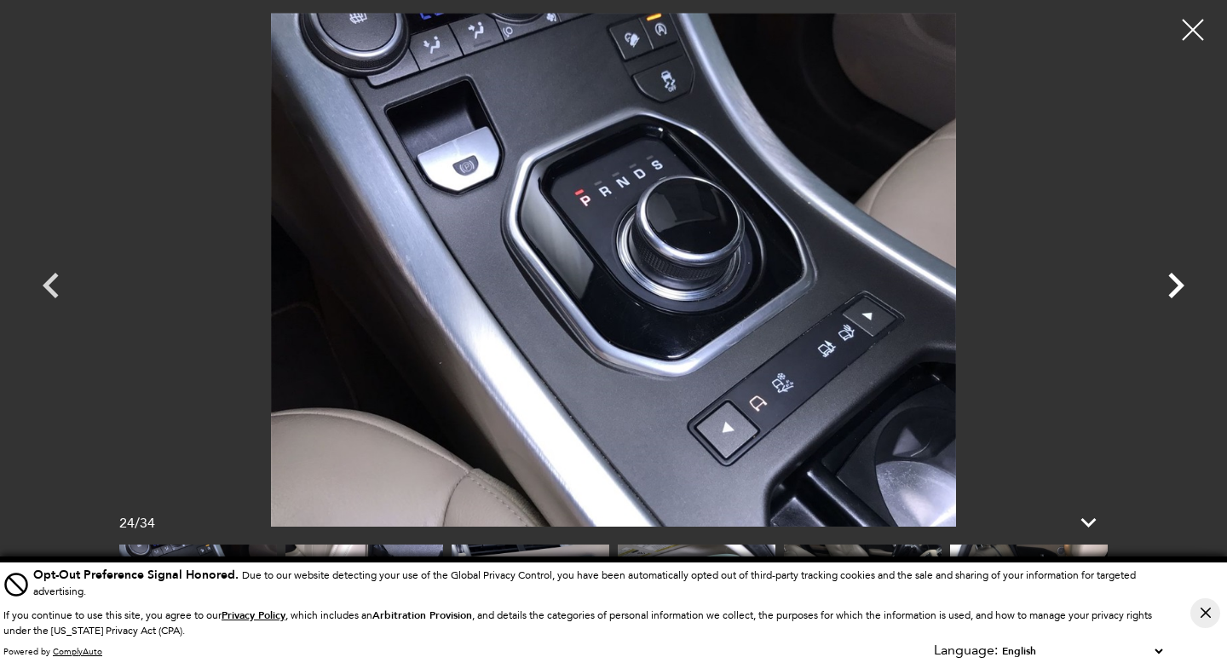
click at [1175, 280] on icon "Next" at bounding box center [1176, 286] width 16 height 26
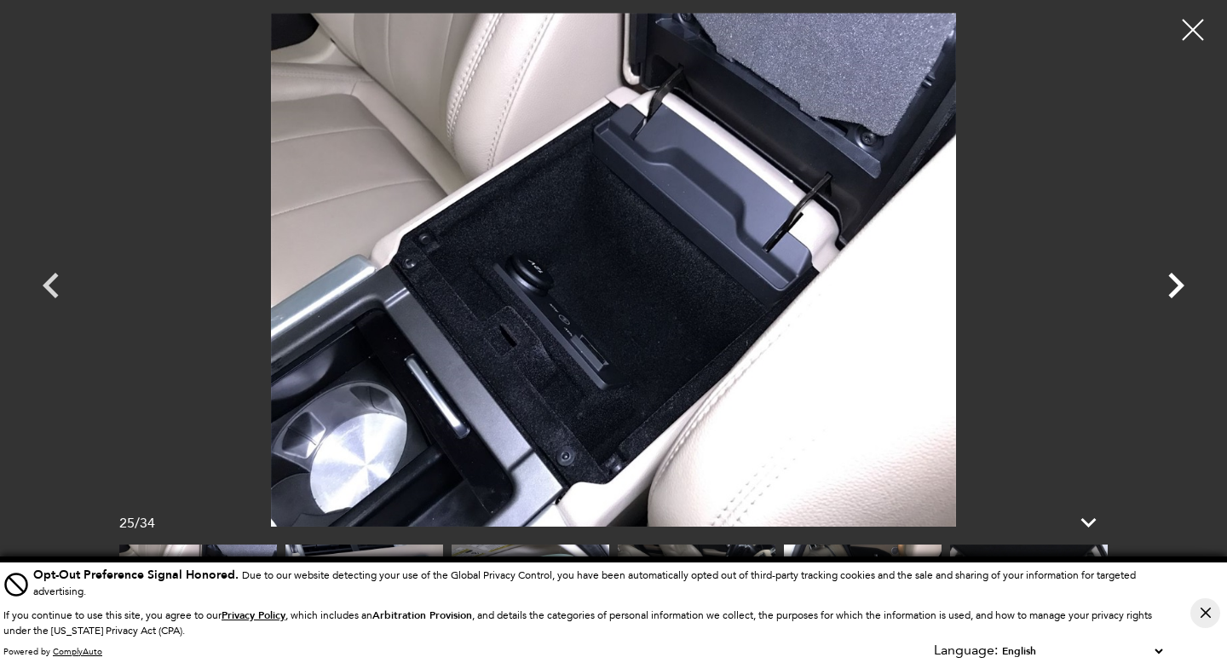
click at [1175, 280] on icon "Next" at bounding box center [1176, 286] width 16 height 26
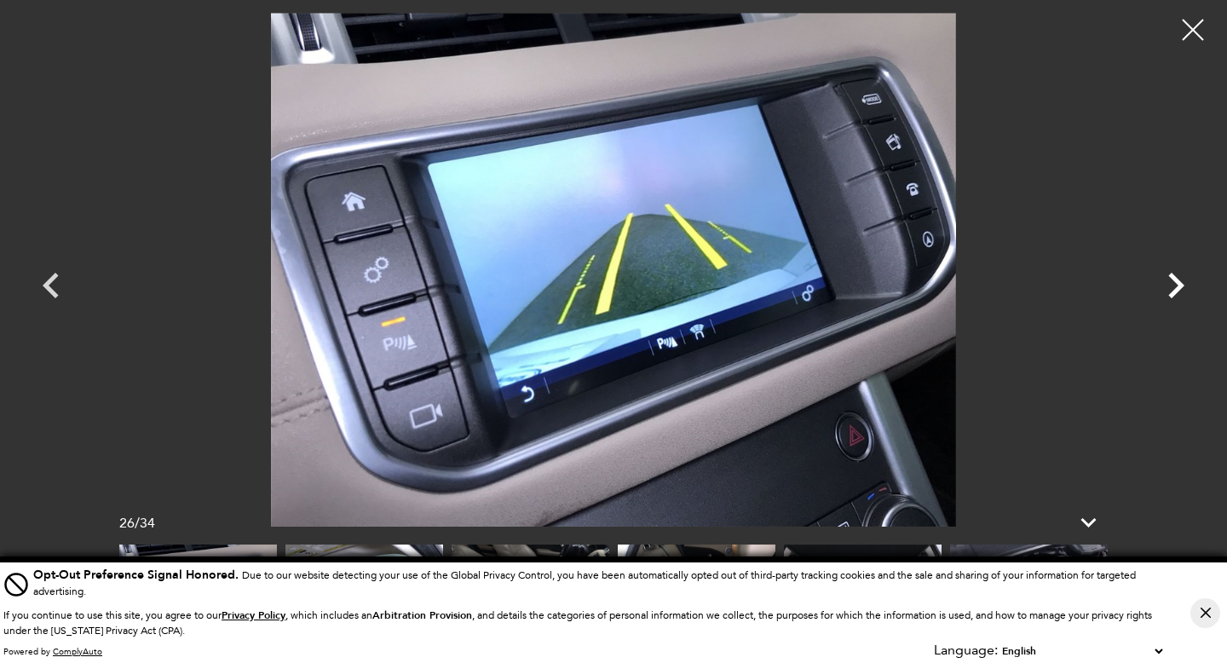
click at [1175, 280] on icon "Next" at bounding box center [1176, 286] width 16 height 26
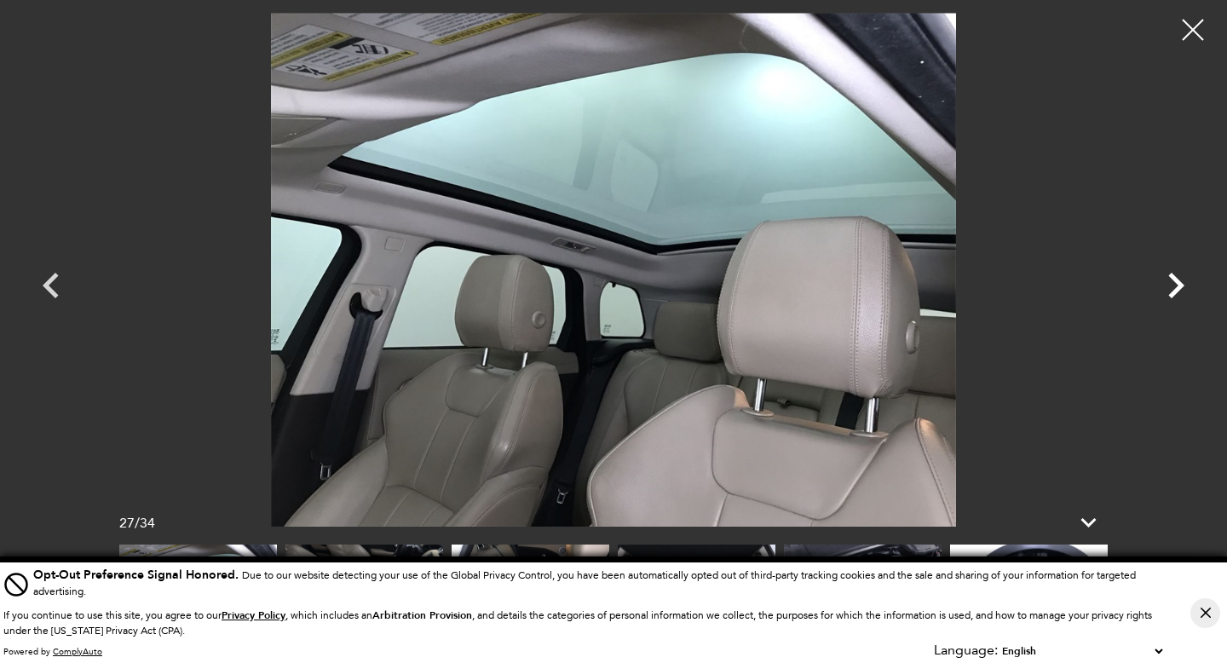
click at [1175, 280] on icon "Next" at bounding box center [1176, 286] width 16 height 26
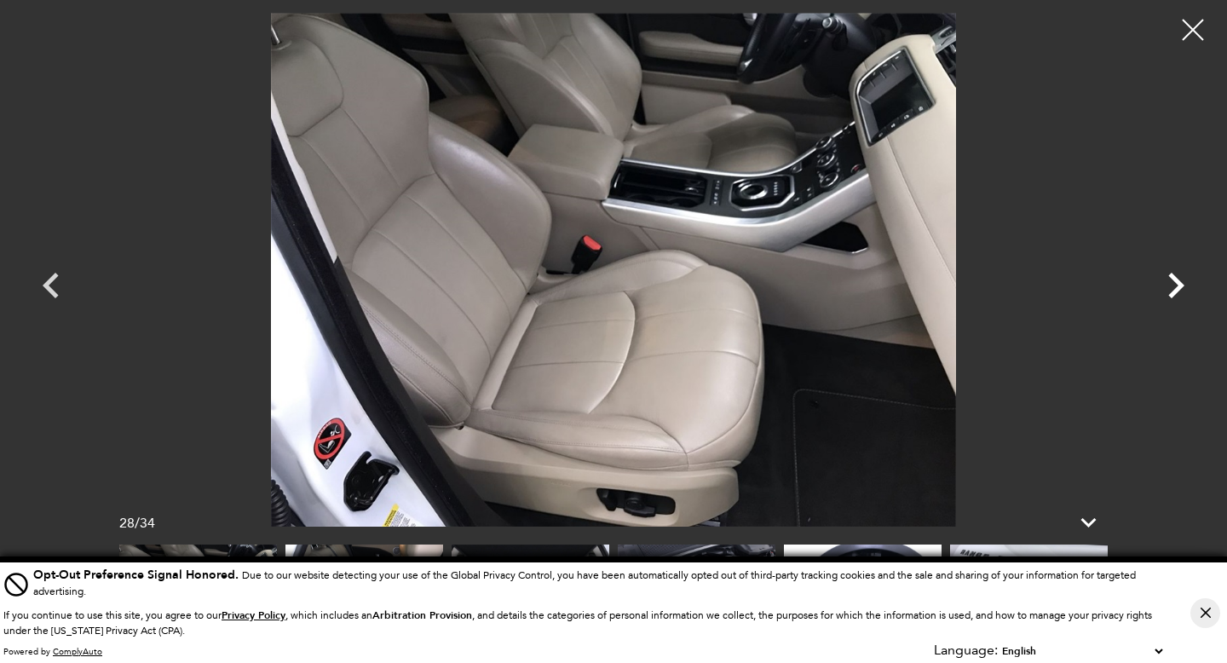
click at [1175, 280] on icon "Next" at bounding box center [1176, 286] width 16 height 26
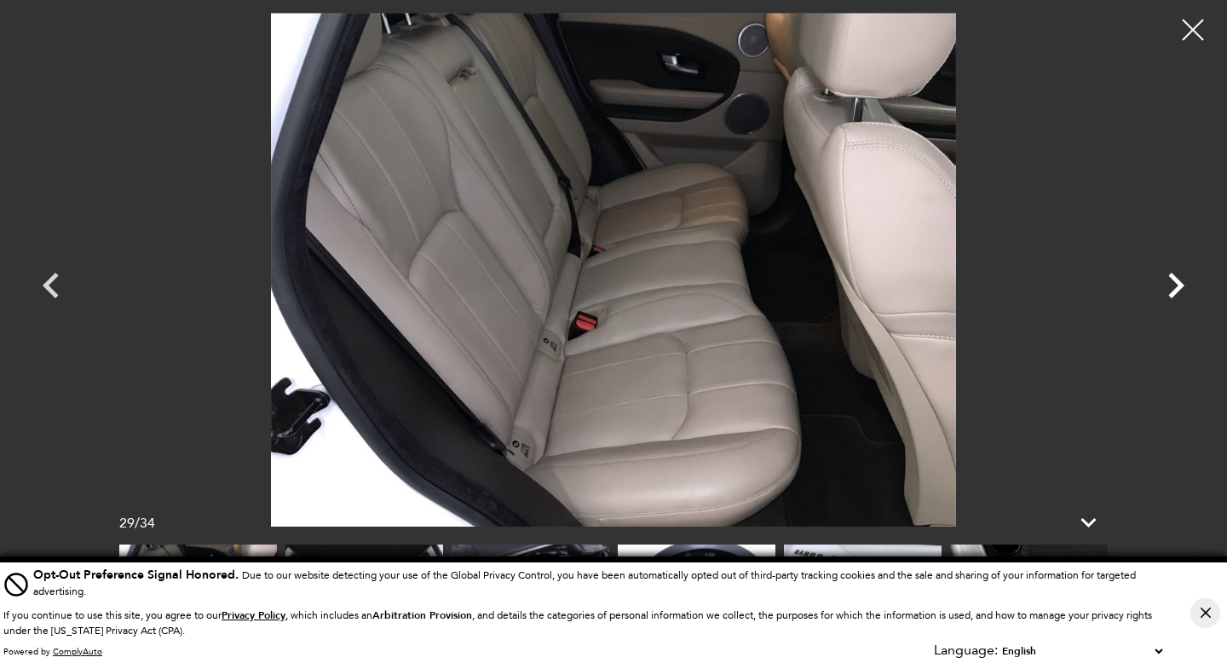
click at [1175, 280] on icon "Next" at bounding box center [1176, 286] width 16 height 26
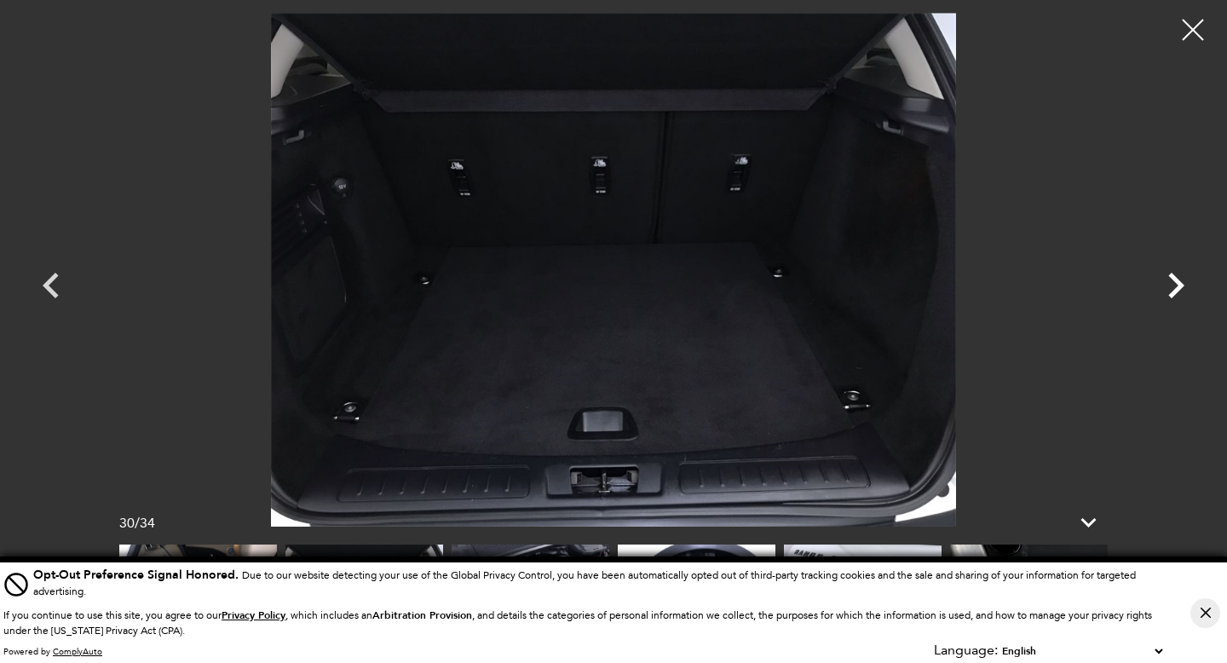
click at [1177, 286] on icon "Next" at bounding box center [1176, 286] width 16 height 26
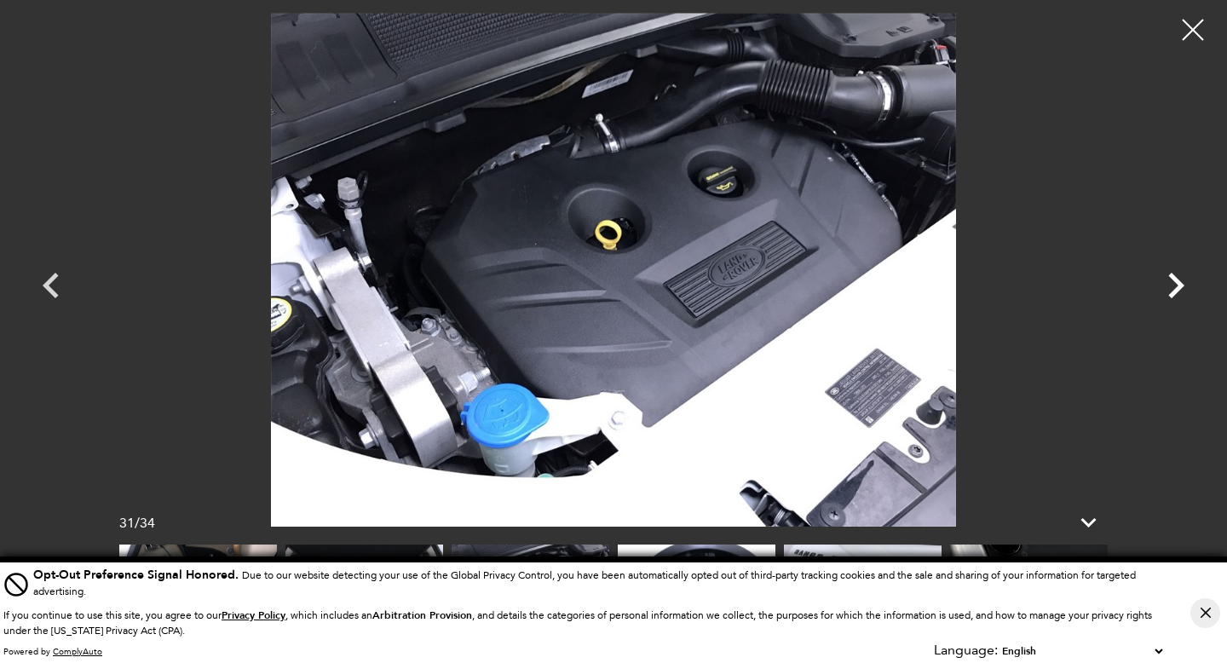
click at [1177, 286] on icon "Next" at bounding box center [1176, 286] width 16 height 26
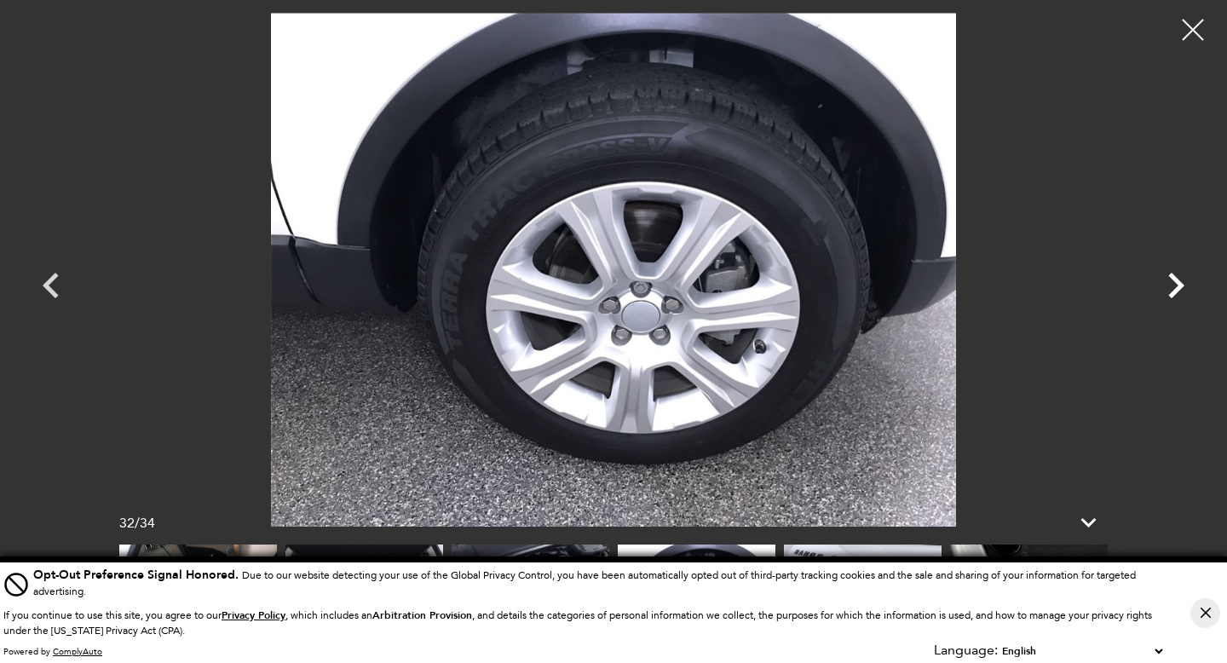
click at [1177, 286] on icon "Next" at bounding box center [1176, 286] width 16 height 26
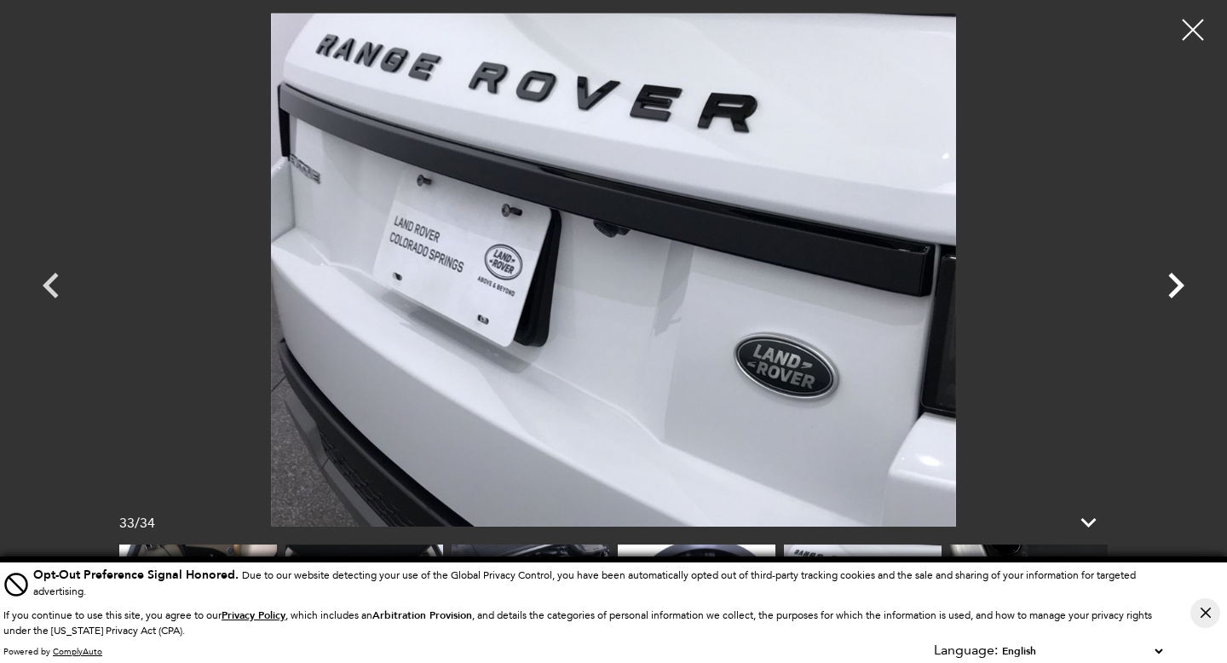
click at [1177, 286] on icon "Next" at bounding box center [1176, 286] width 16 height 26
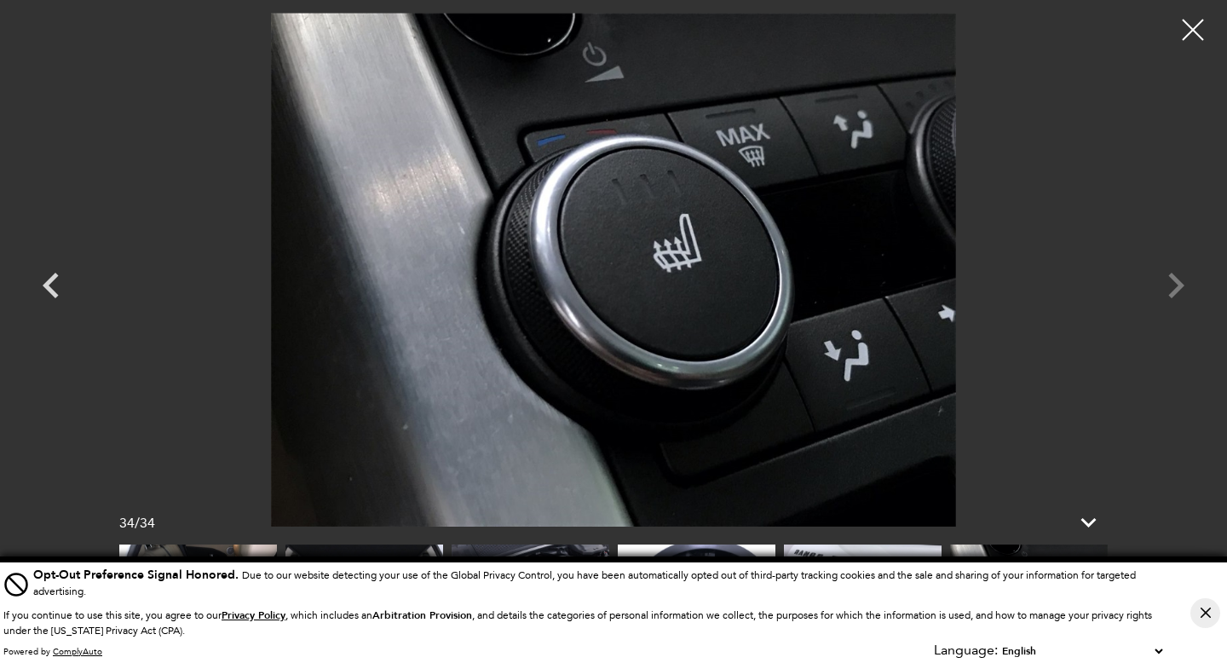
click at [1177, 286] on div at bounding box center [613, 270] width 1193 height 514
click at [1194, 35] on div at bounding box center [1193, 30] width 45 height 45
